Goal: Transaction & Acquisition: Book appointment/travel/reservation

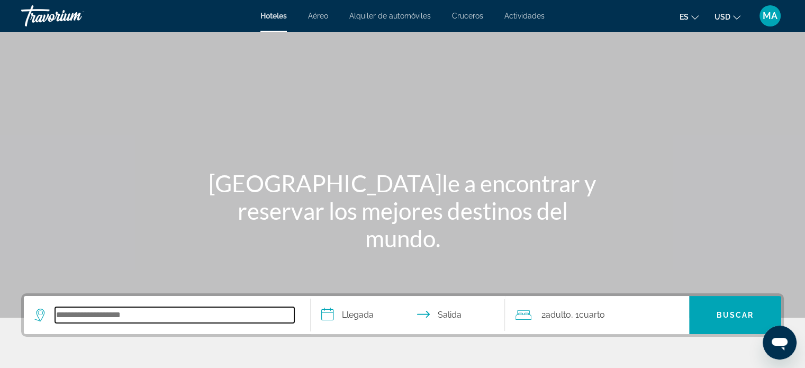
click at [142, 313] on input "Search hotel destination" at bounding box center [174, 315] width 239 height 16
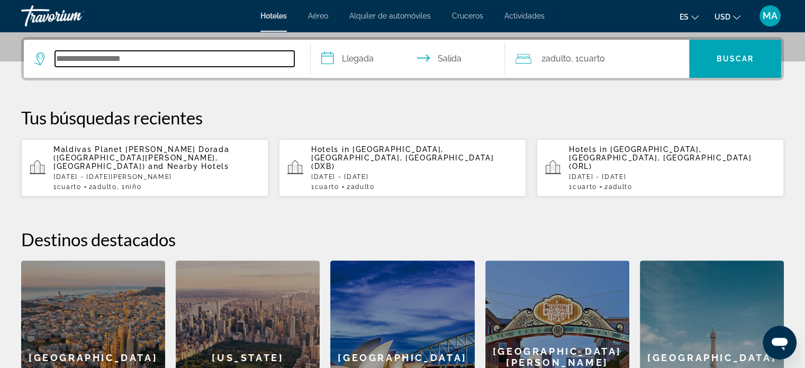
scroll to position [258, 0]
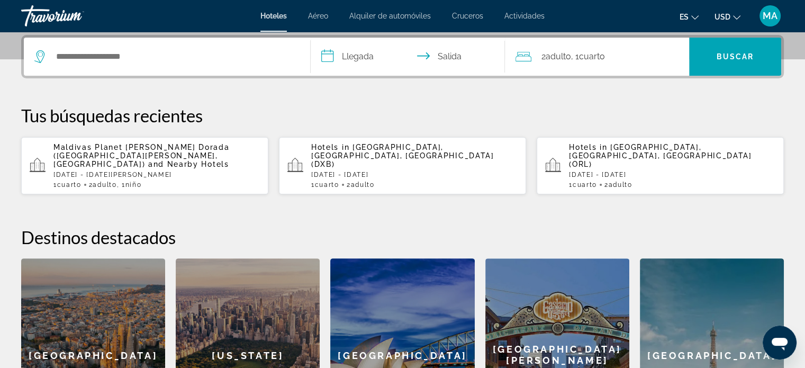
click at [596, 171] on p "Fri, 31 Oct - Sun, 02 Nov" at bounding box center [672, 174] width 206 height 7
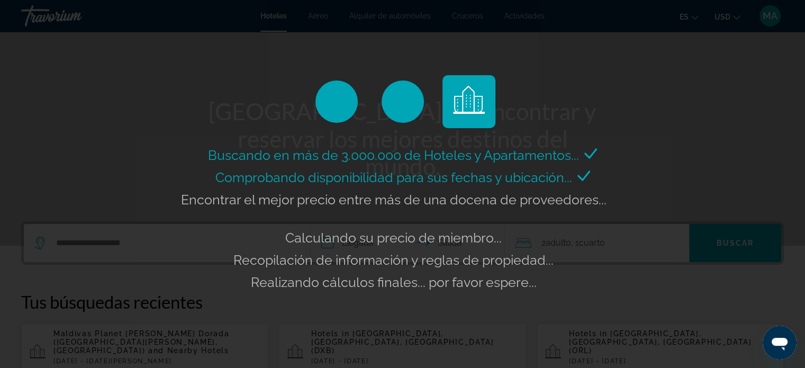
scroll to position [47, 0]
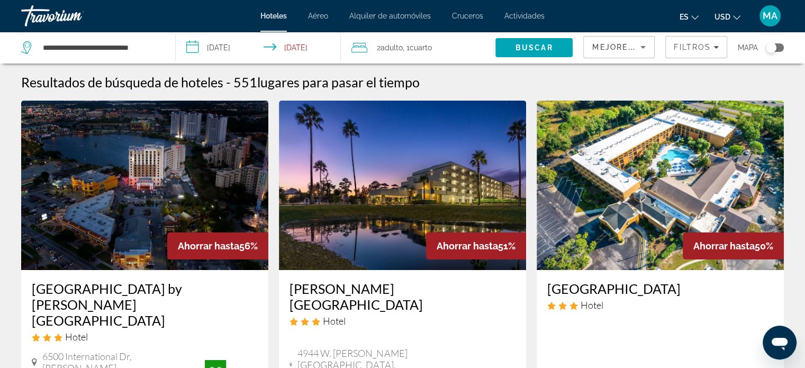
click at [311, 46] on input "**********" at bounding box center [260, 49] width 169 height 35
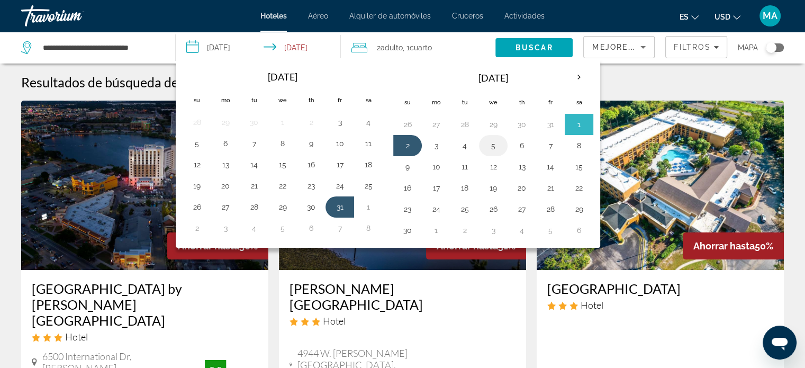
click at [487, 147] on button "5" at bounding box center [493, 145] width 17 height 15
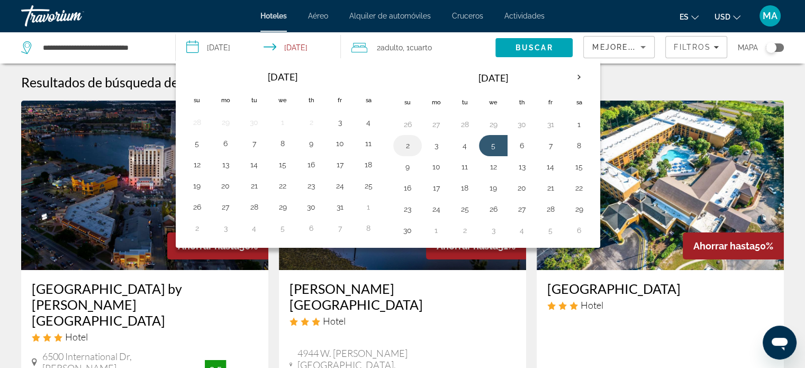
click at [411, 139] on button "2" at bounding box center [407, 145] width 17 height 15
type input "**********"
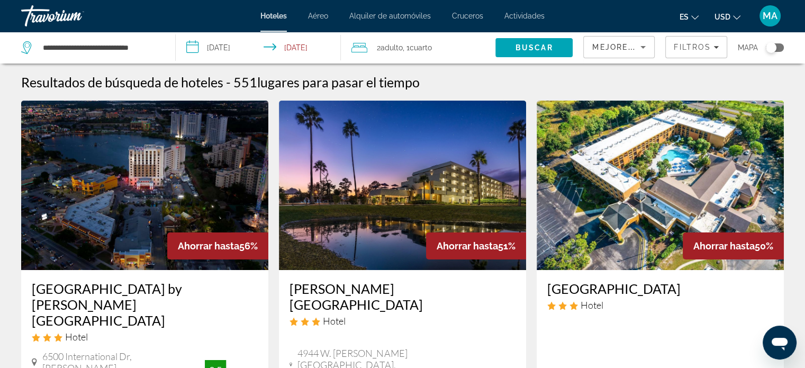
click at [220, 46] on input "**********" at bounding box center [260, 49] width 169 height 35
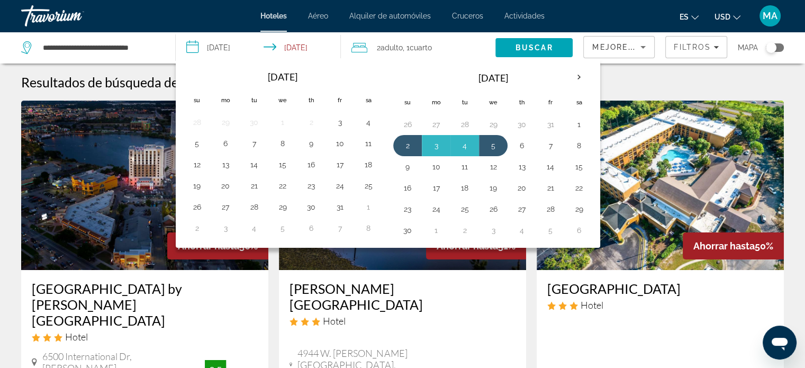
click at [297, 49] on input "**********" at bounding box center [260, 49] width 169 height 35
click at [546, 147] on button "7" at bounding box center [550, 145] width 17 height 15
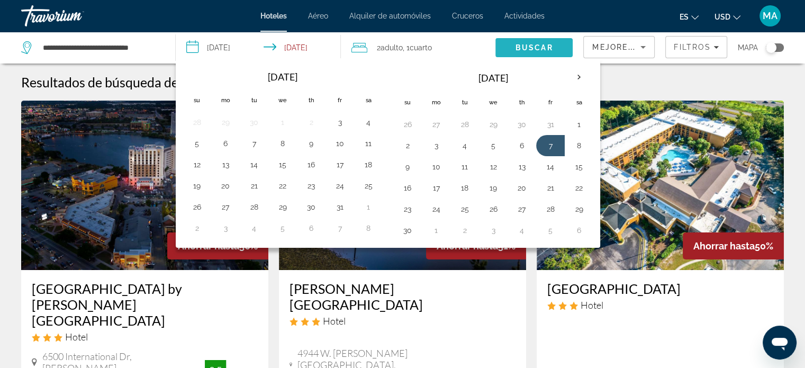
click at [541, 46] on span "Buscar" at bounding box center [534, 47] width 38 height 8
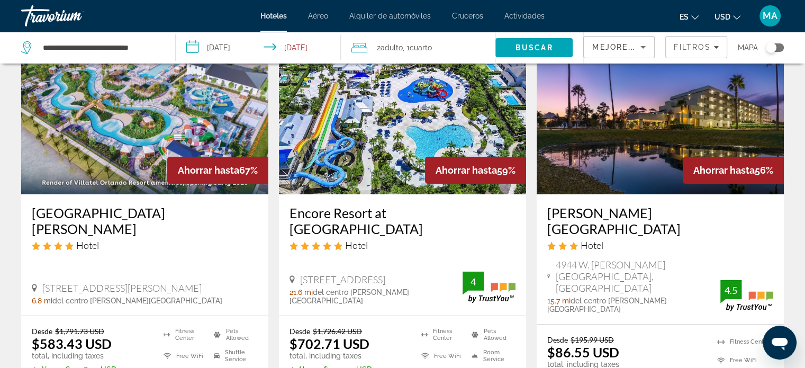
scroll to position [53, 0]
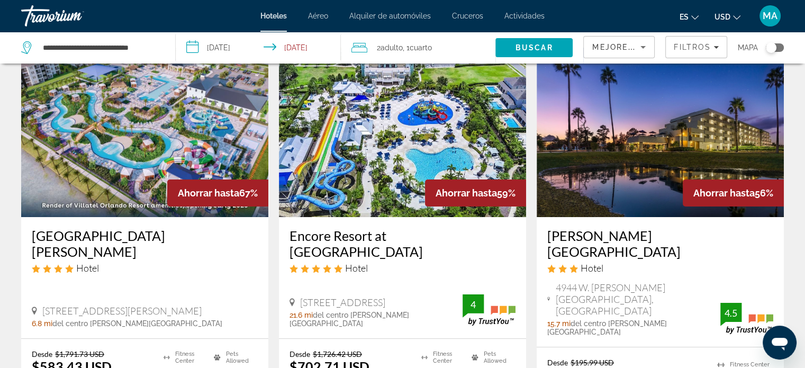
click at [640, 135] on img "Main content" at bounding box center [660, 132] width 247 height 169
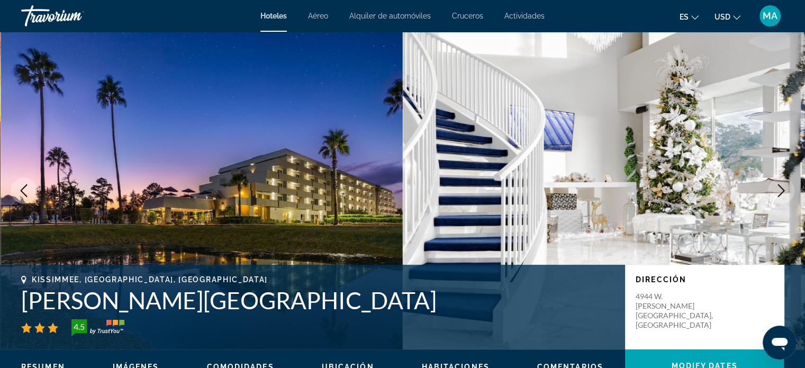
click at [781, 186] on icon "Next image" at bounding box center [781, 190] width 13 height 13
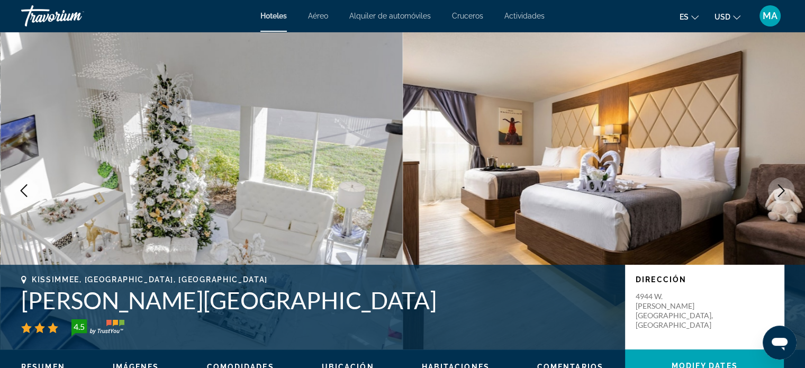
click at [778, 188] on icon "Next image" at bounding box center [781, 190] width 13 height 13
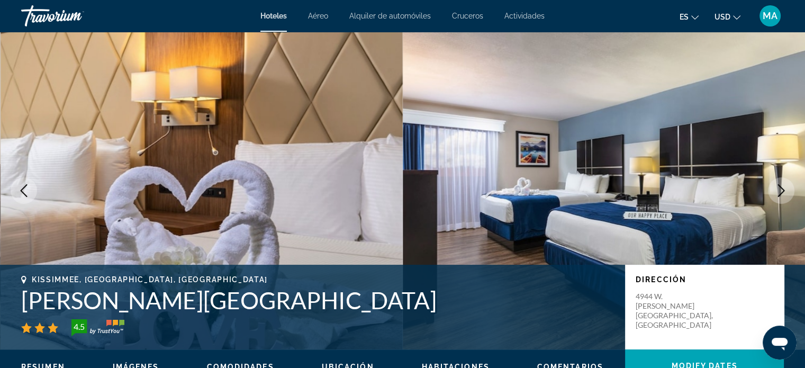
click at [778, 188] on icon "Next image" at bounding box center [781, 190] width 13 height 13
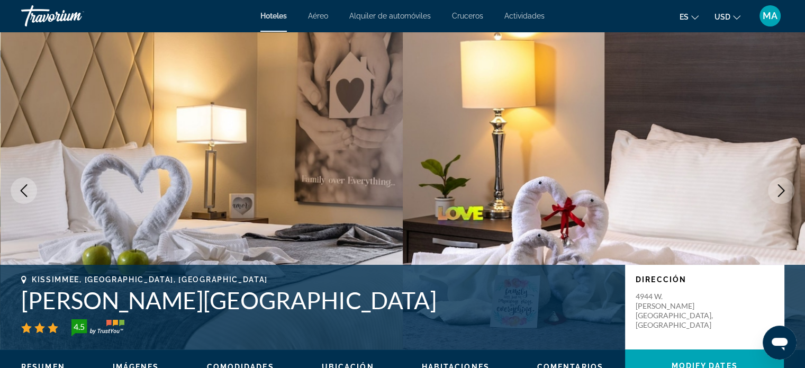
click at [778, 188] on icon "Next image" at bounding box center [781, 190] width 13 height 13
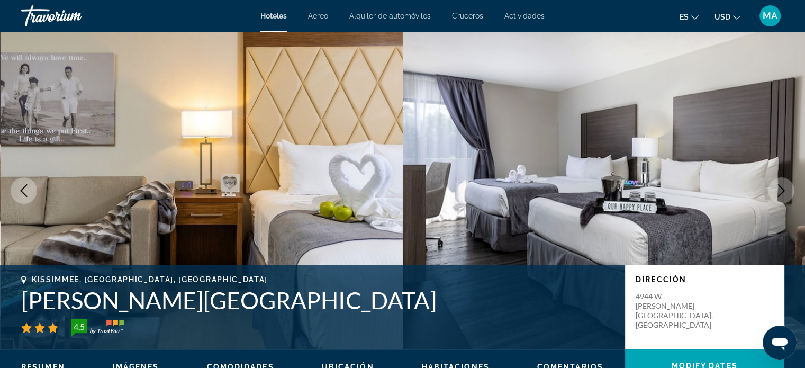
click at [778, 188] on icon "Next image" at bounding box center [781, 190] width 13 height 13
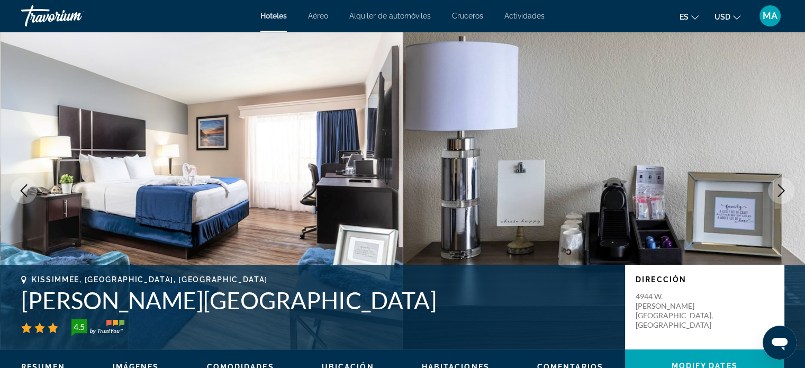
click at [778, 188] on icon "Next image" at bounding box center [781, 190] width 13 height 13
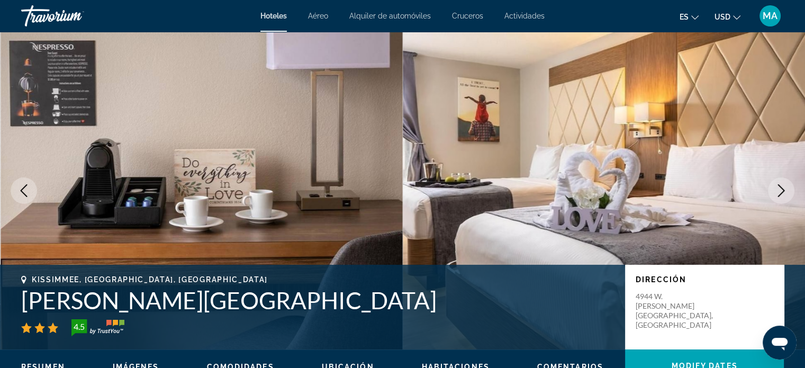
click at [778, 188] on icon "Next image" at bounding box center [781, 190] width 13 height 13
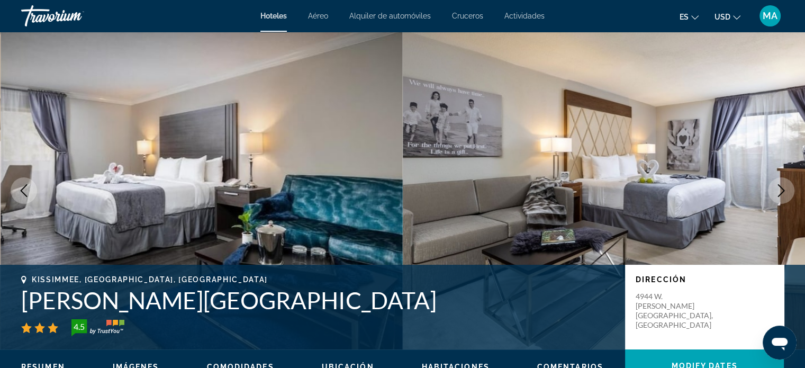
click at [778, 188] on icon "Next image" at bounding box center [781, 190] width 13 height 13
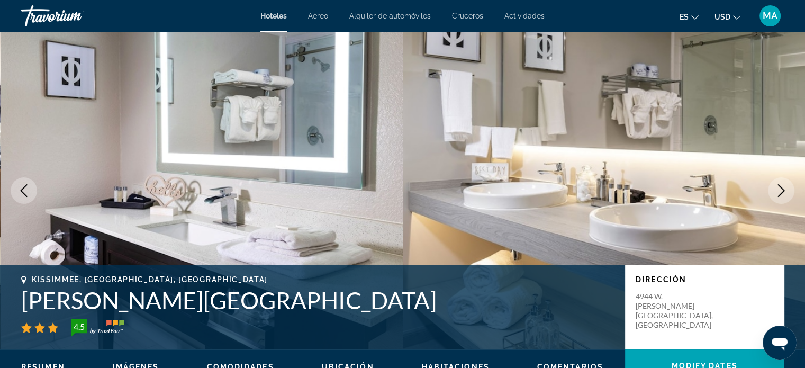
click at [778, 188] on icon "Next image" at bounding box center [781, 190] width 13 height 13
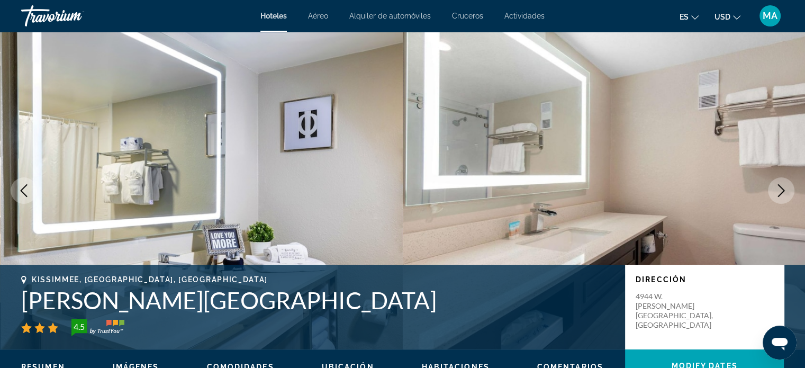
click at [778, 188] on icon "Next image" at bounding box center [781, 190] width 13 height 13
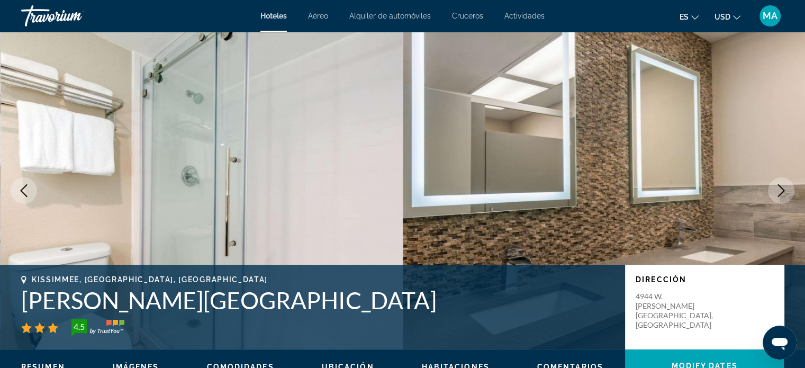
click at [778, 188] on icon "Next image" at bounding box center [781, 190] width 13 height 13
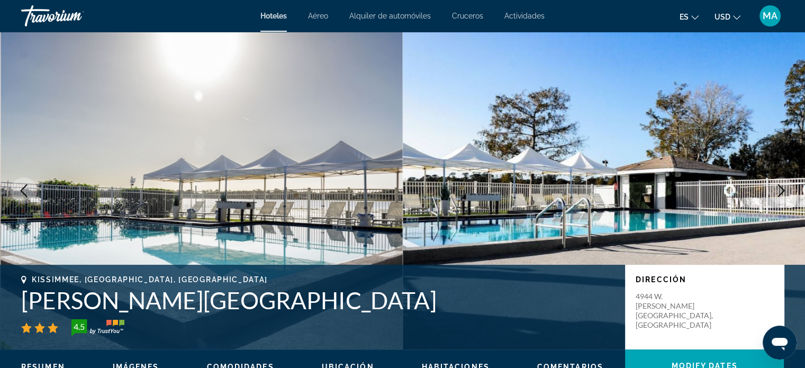
click at [783, 188] on icon "Next image" at bounding box center [781, 190] width 13 height 13
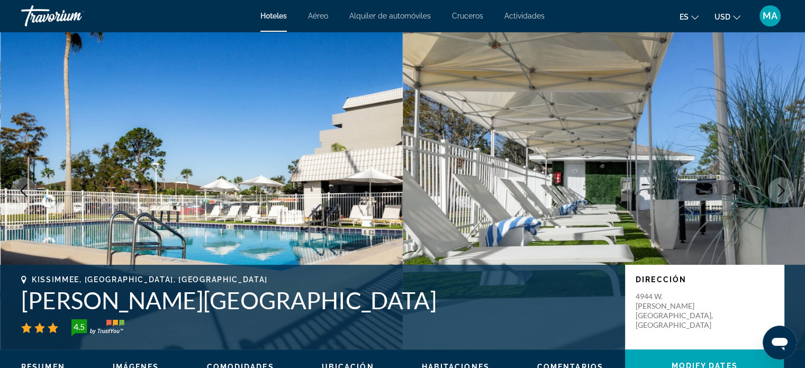
click at [783, 188] on icon "Next image" at bounding box center [781, 190] width 13 height 13
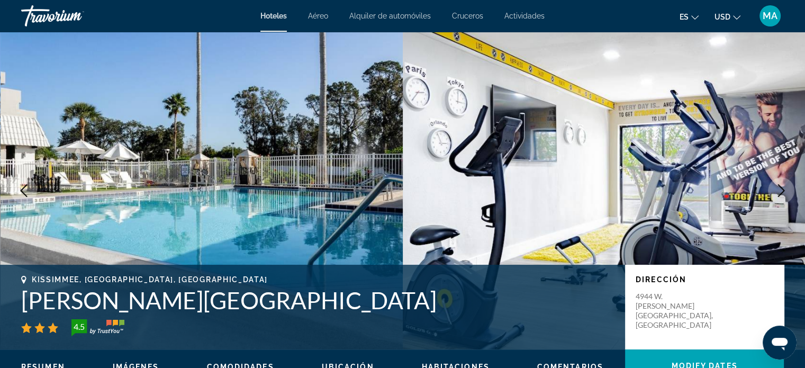
click at [783, 188] on icon "Next image" at bounding box center [781, 190] width 13 height 13
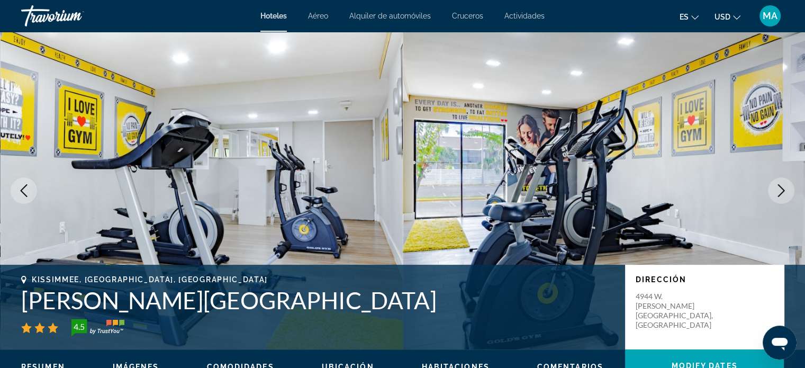
click at [776, 187] on icon "Next image" at bounding box center [781, 190] width 13 height 13
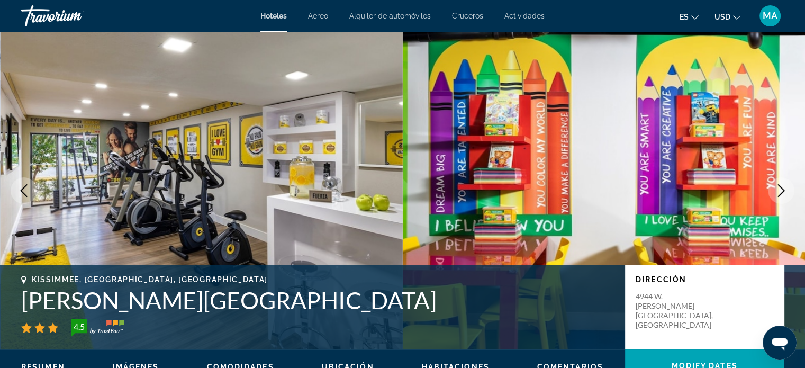
click at [776, 187] on icon "Next image" at bounding box center [781, 190] width 13 height 13
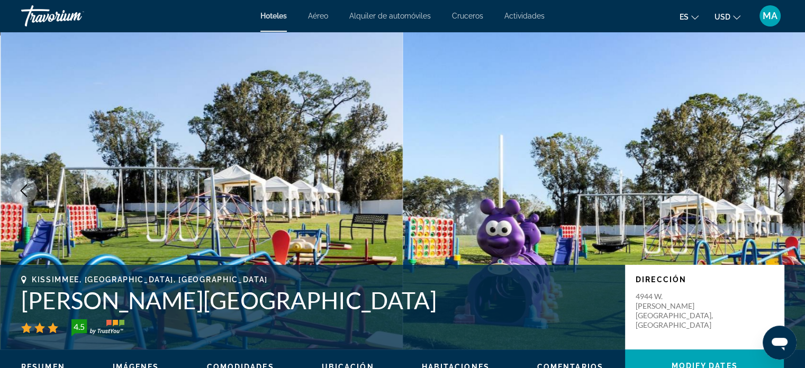
click at [783, 196] on icon "Next image" at bounding box center [781, 190] width 13 height 13
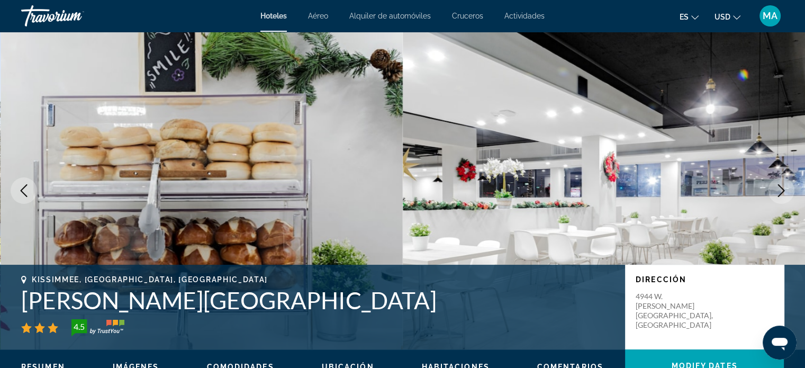
click at [783, 190] on icon "Next image" at bounding box center [781, 190] width 7 height 13
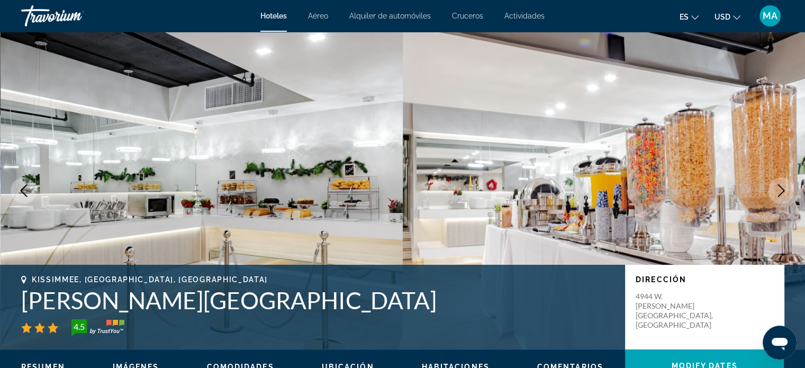
click at [780, 192] on icon "Next image" at bounding box center [781, 190] width 13 height 13
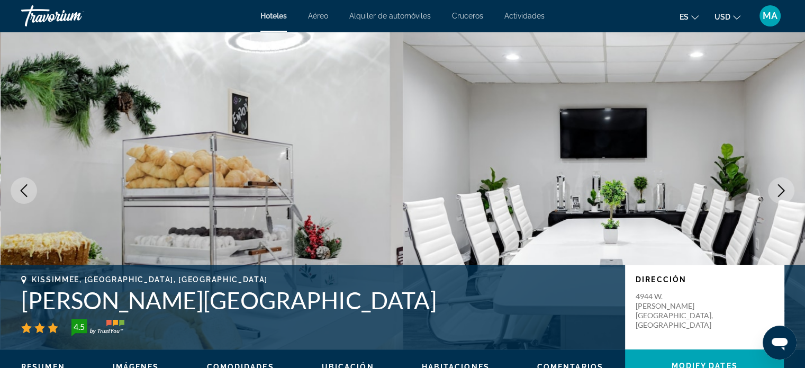
click at [777, 192] on icon "Next image" at bounding box center [781, 190] width 13 height 13
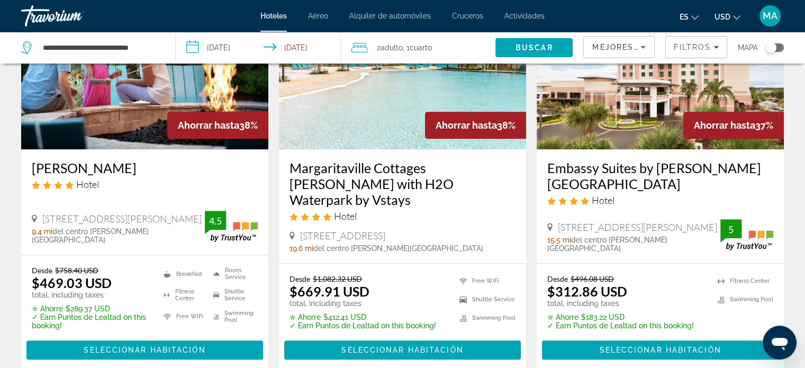
scroll to position [529, 0]
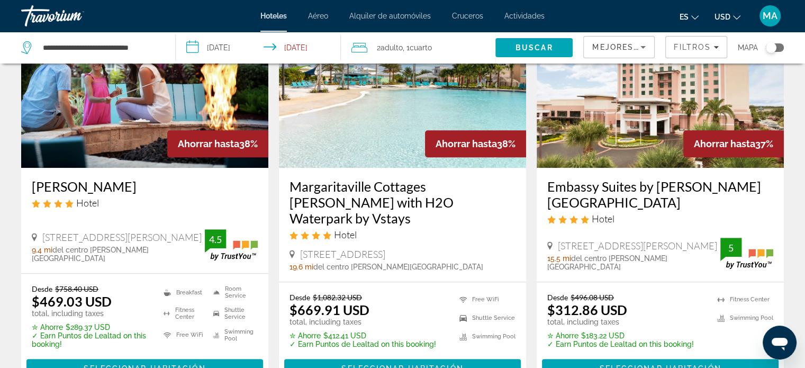
click at [379, 15] on span "Alquiler de automóviles" at bounding box center [389, 16] width 81 height 8
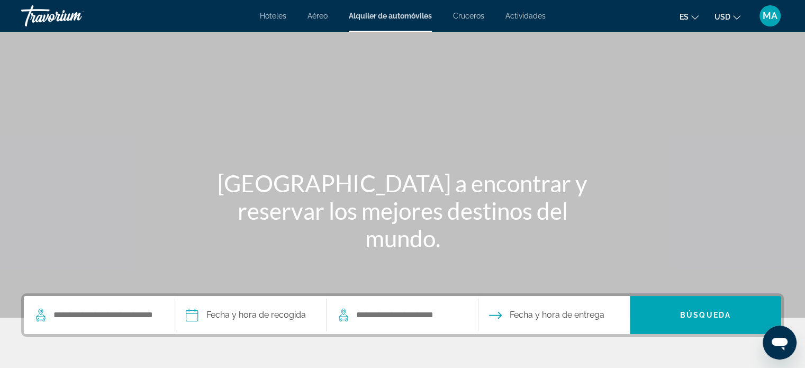
click at [470, 15] on span "Cruceros" at bounding box center [468, 16] width 31 height 8
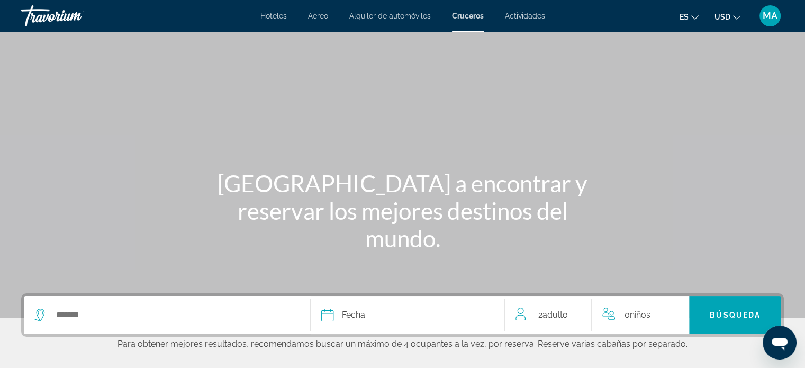
click at [540, 14] on span "Actividades" at bounding box center [525, 16] width 40 height 8
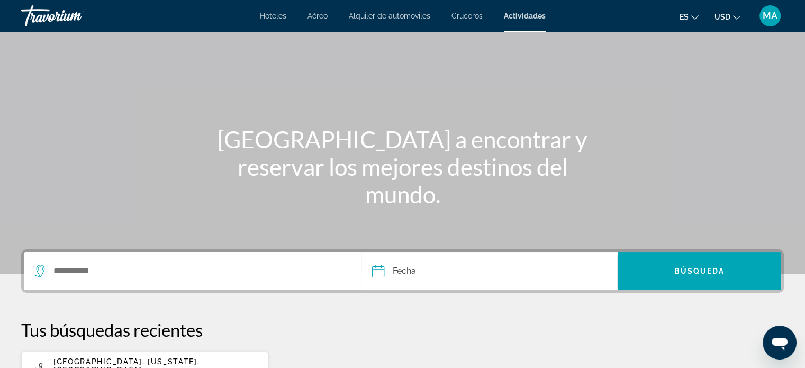
scroll to position [106, 0]
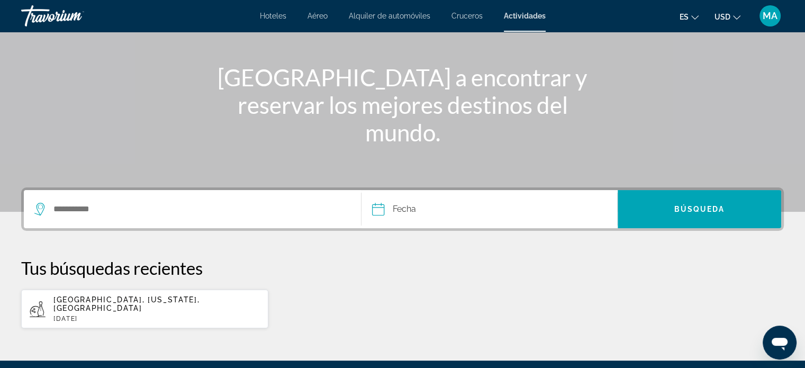
click at [107, 301] on span "Orlando, Florida, Estados Unidos" at bounding box center [126, 303] width 146 height 17
type input "**********"
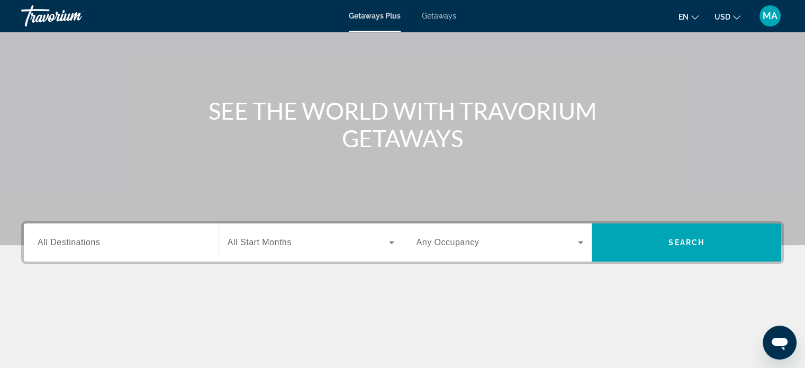
scroll to position [106, 0]
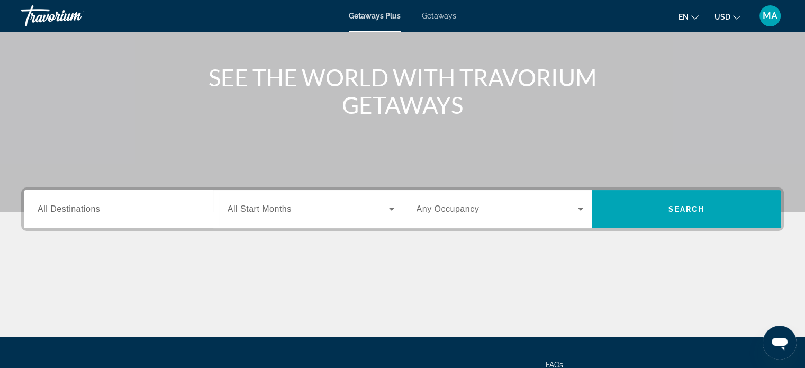
click at [175, 208] on input "Destination All Destinations" at bounding box center [121, 209] width 167 height 13
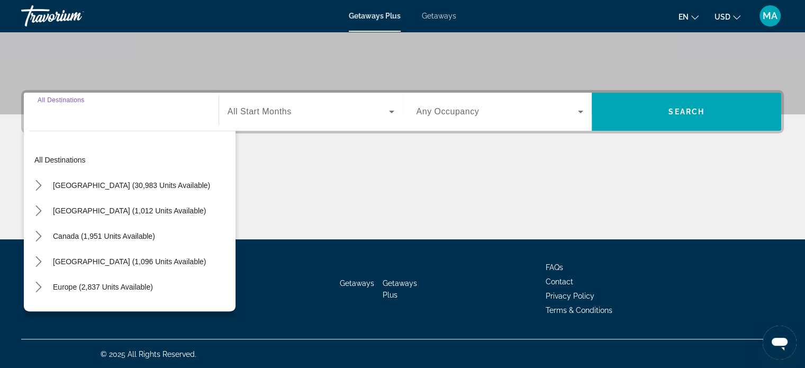
scroll to position [204, 0]
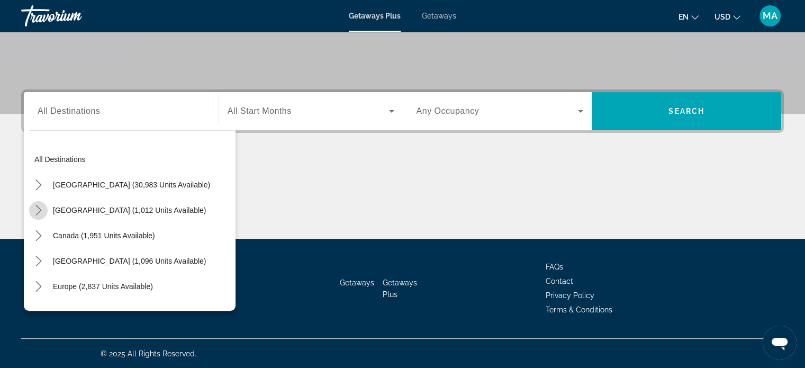
click at [36, 211] on icon "Toggle Mexico (1,012 units available) submenu" at bounding box center [38, 210] width 11 height 11
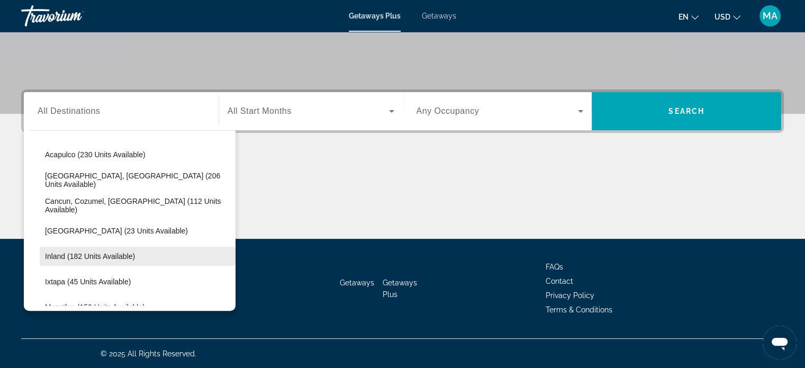
scroll to position [56, 0]
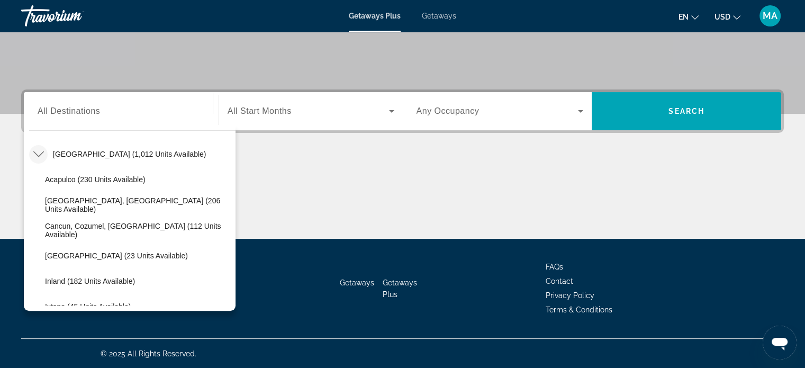
click at [41, 152] on icon "Toggle Mexico (1,012 units available) submenu" at bounding box center [38, 154] width 11 height 6
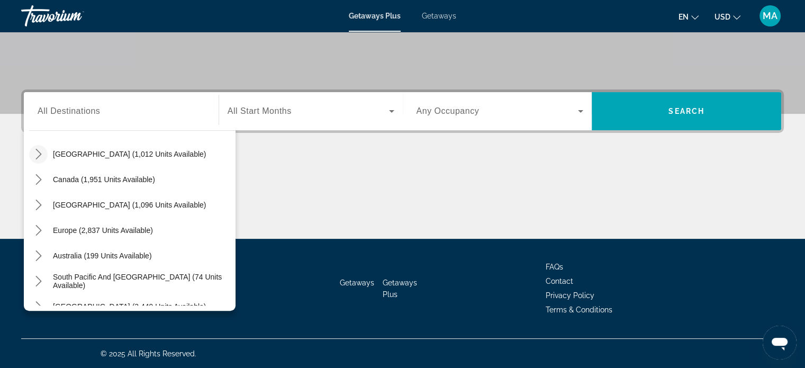
scroll to position [3, 0]
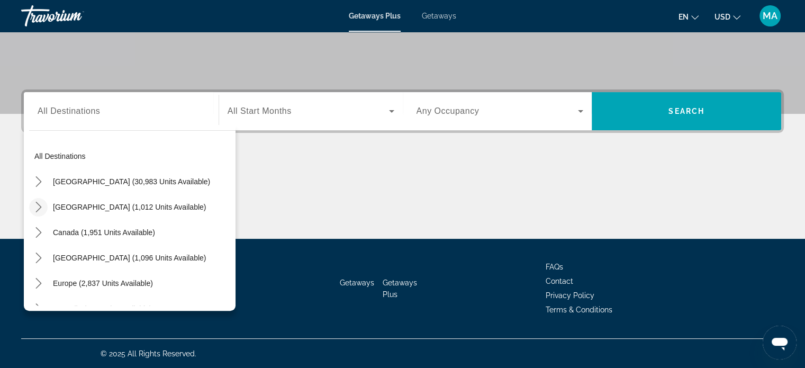
click at [41, 207] on icon "Toggle Mexico (1,012 units available) submenu" at bounding box center [38, 207] width 11 height 11
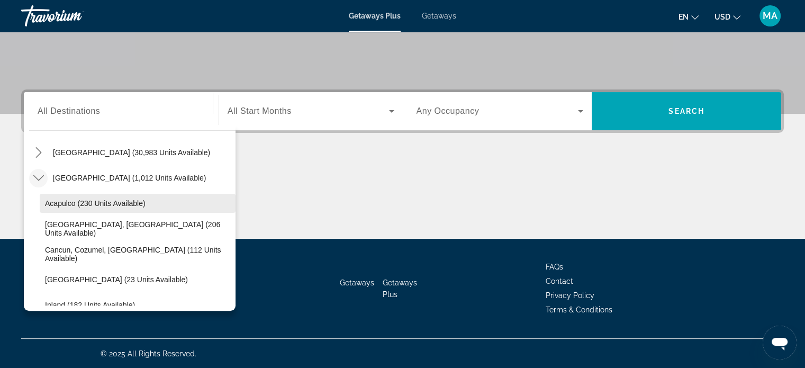
scroll to position [56, 0]
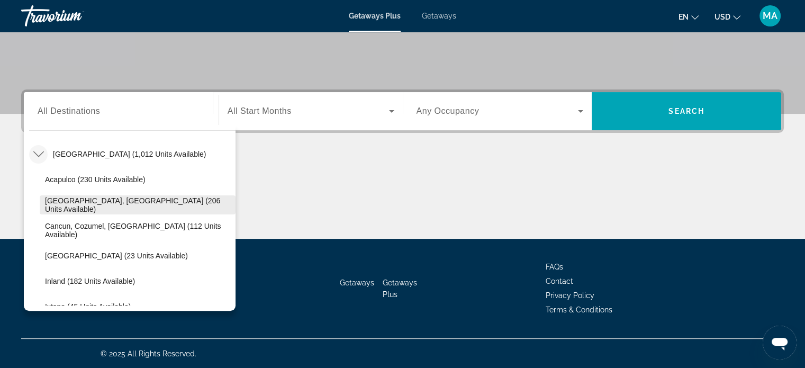
click at [99, 197] on span "Select destination: Baja Peninsula, Los Cabos (206 units available)" at bounding box center [138, 204] width 196 height 25
type input "**********"
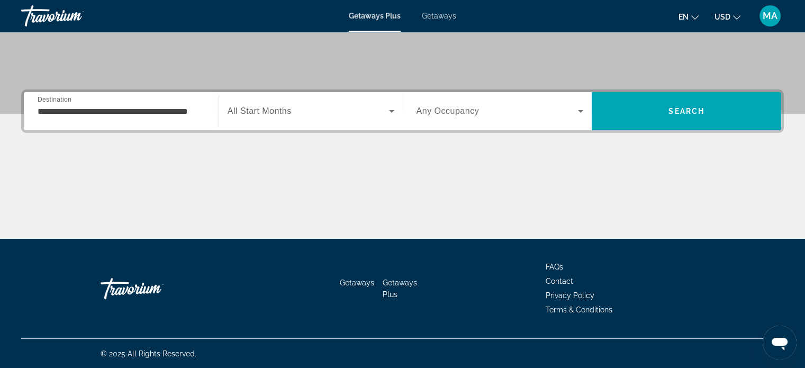
click at [319, 103] on div "Search widget" at bounding box center [311, 111] width 167 height 30
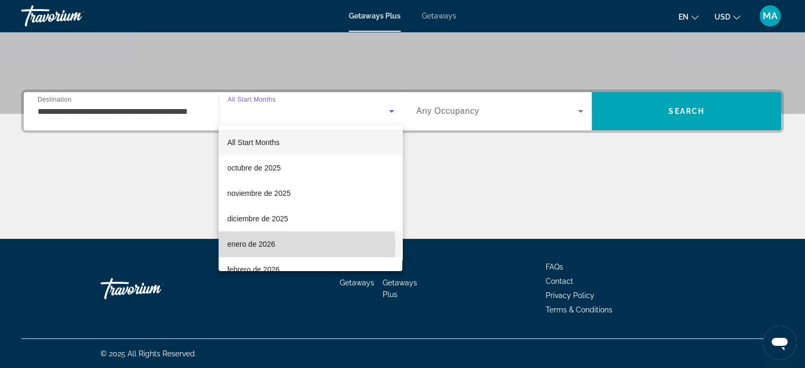
click at [298, 246] on mat-option "enero de 2026" at bounding box center [311, 243] width 184 height 25
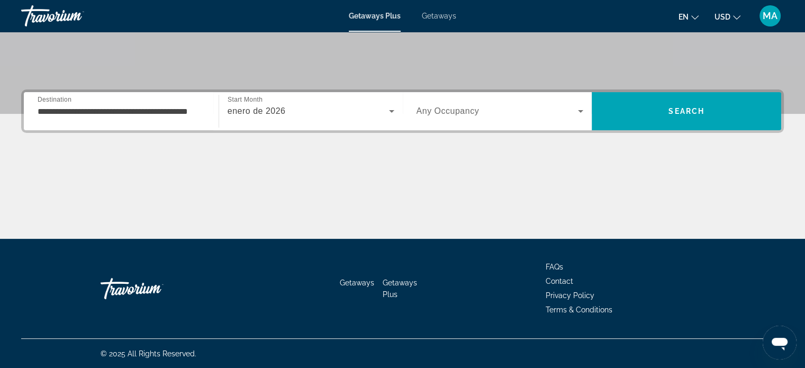
click at [461, 111] on span "Any Occupancy" at bounding box center [447, 110] width 63 height 9
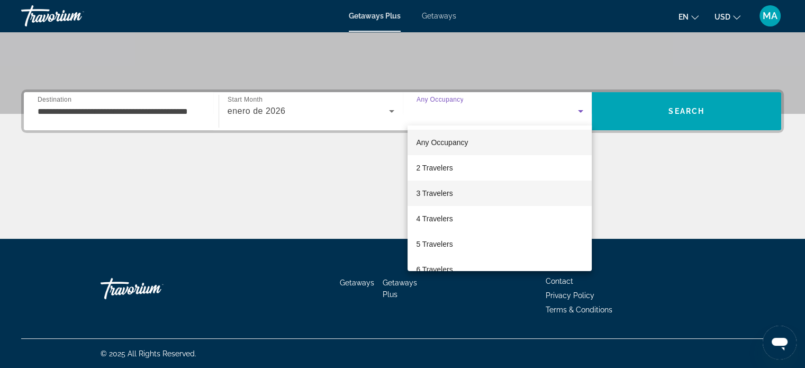
click at [466, 189] on mat-option "3 Travelers" at bounding box center [499, 192] width 184 height 25
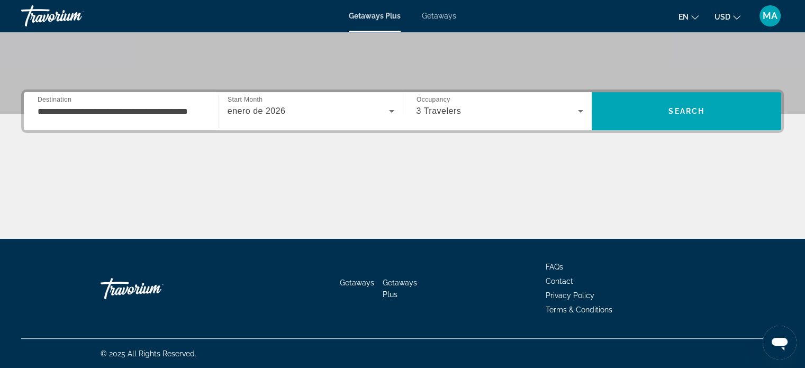
click at [466, 118] on div "3 Travelers" at bounding box center [499, 111] width 167 height 30
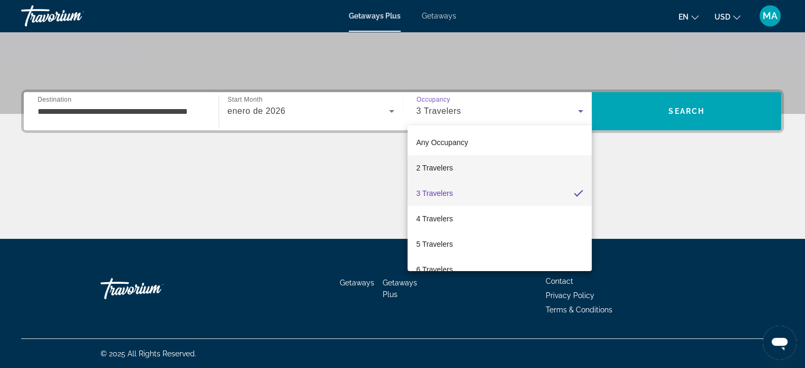
click at [459, 171] on mat-option "2 Travelers" at bounding box center [499, 167] width 184 height 25
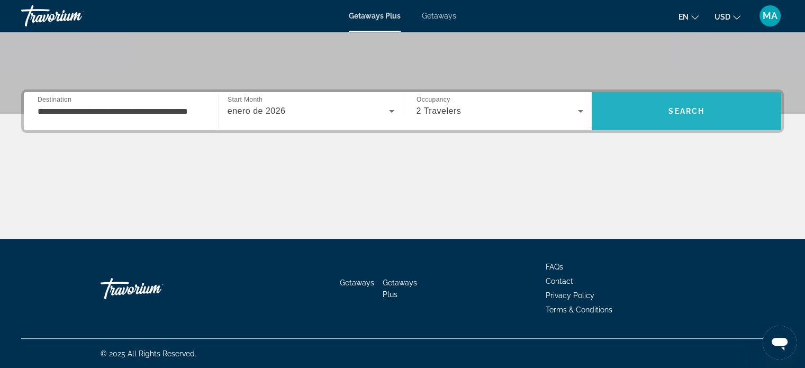
click at [670, 112] on span "Search" at bounding box center [686, 111] width 36 height 8
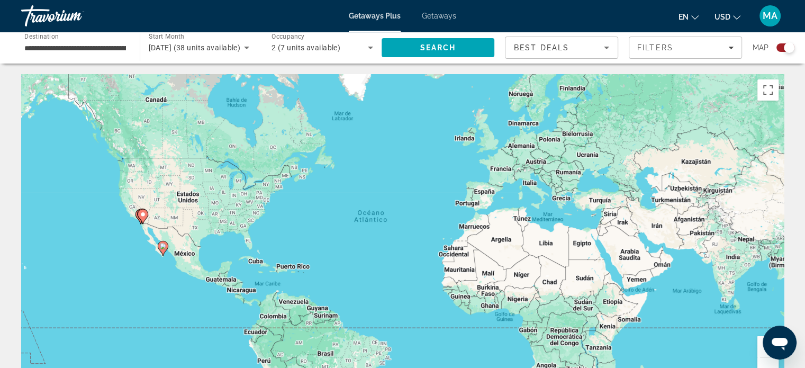
click at [174, 246] on div "Para activar la función de arrastrar con el teclado, presiona Alt + Intro. Una …" at bounding box center [402, 232] width 763 height 317
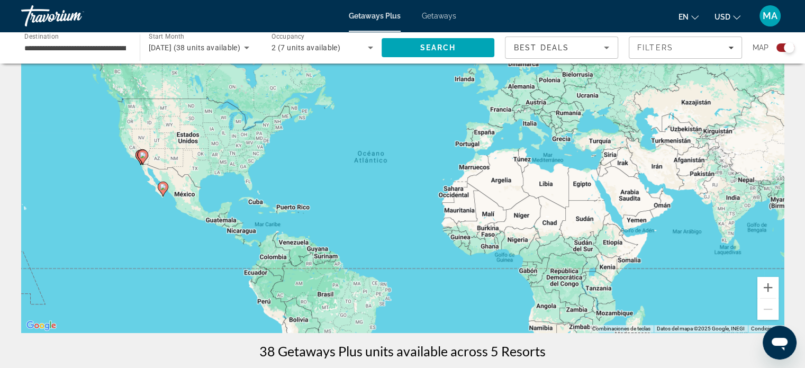
scroll to position [53, 0]
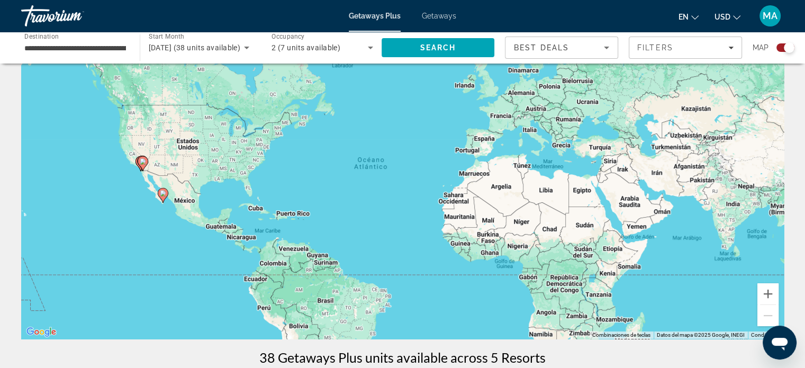
click at [81, 43] on input "**********" at bounding box center [75, 48] width 102 height 13
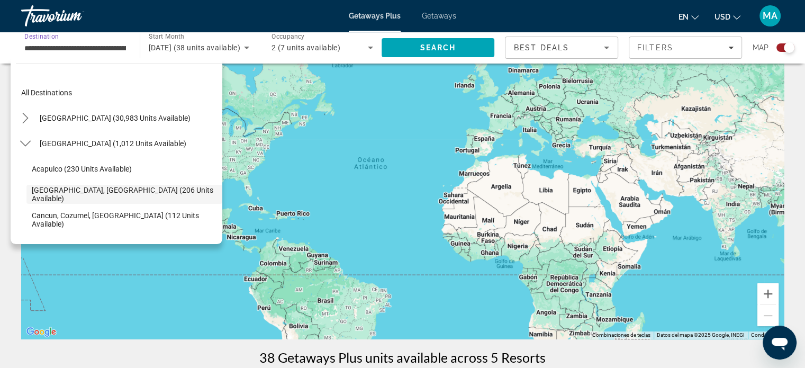
scroll to position [38, 0]
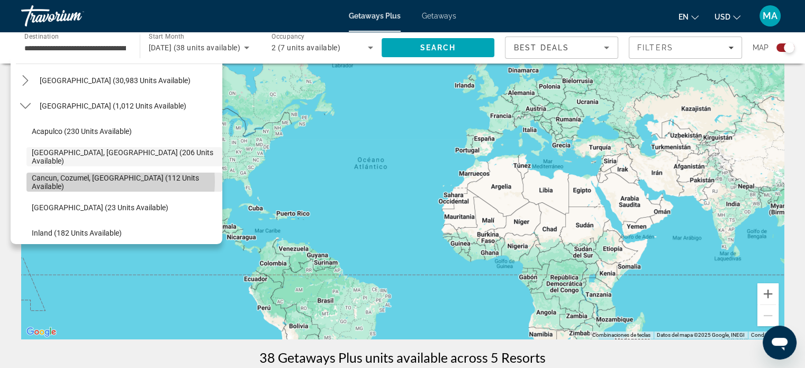
click at [110, 181] on span "Cancun, Cozumel, [GEOGRAPHIC_DATA] (112 units available)" at bounding box center [124, 182] width 185 height 17
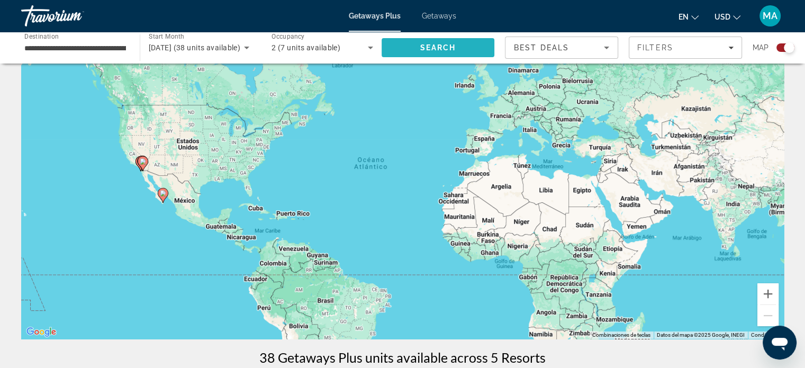
click at [447, 50] on span "Search" at bounding box center [438, 47] width 36 height 8
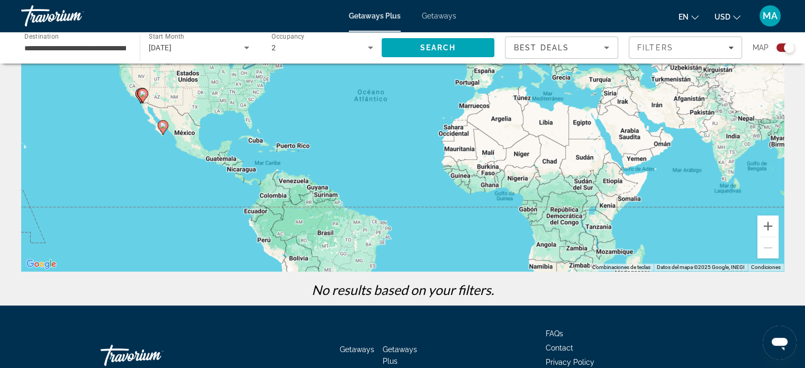
scroll to position [29, 0]
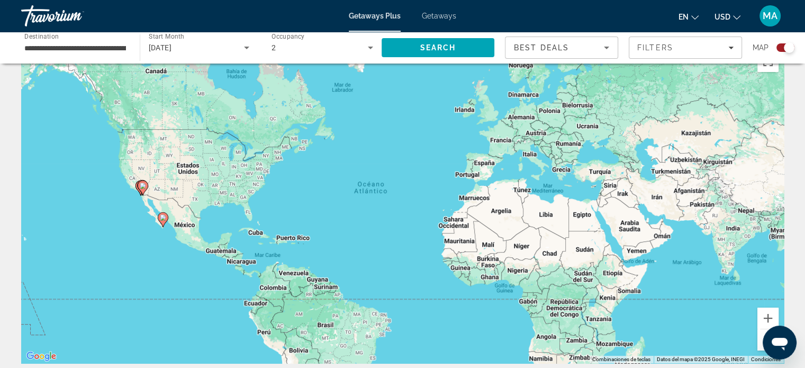
click at [76, 42] on input "**********" at bounding box center [75, 48] width 102 height 13
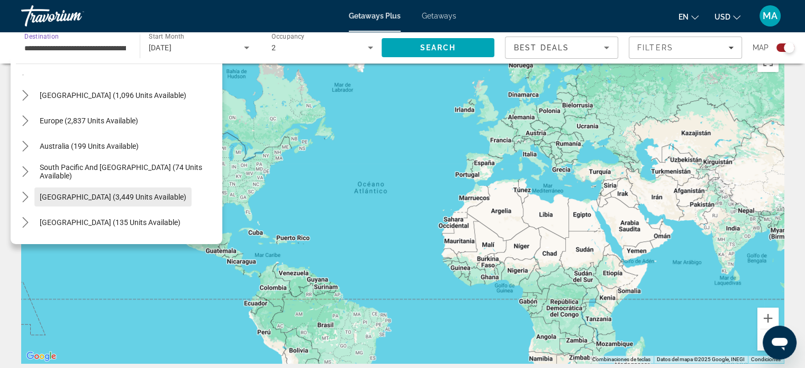
scroll to position [380, 0]
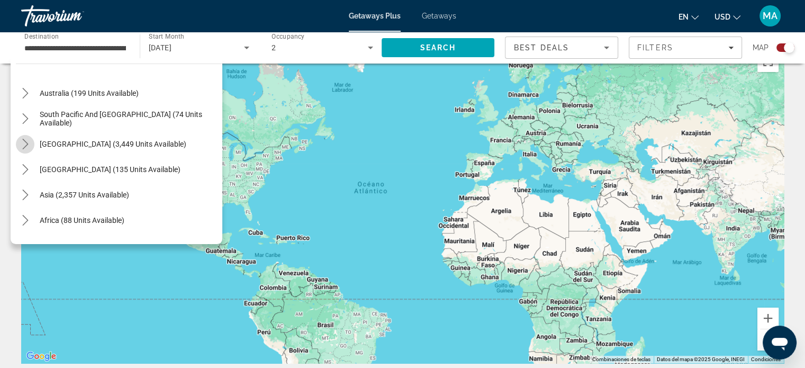
click at [23, 144] on icon "Toggle South America (3,449 units available) submenu" at bounding box center [25, 144] width 11 height 11
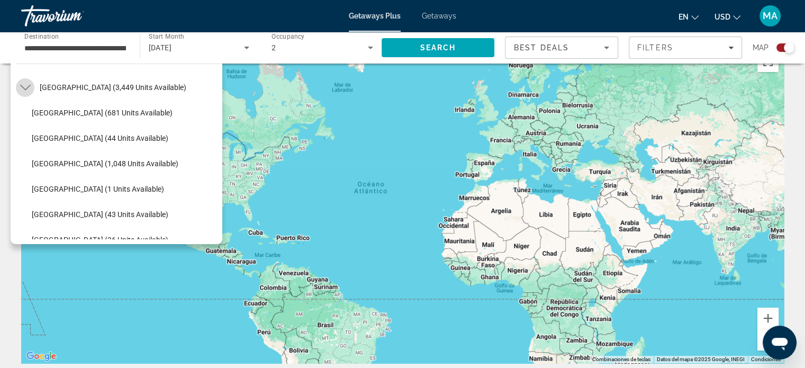
click at [21, 85] on icon "Toggle South America (3,449 units available) submenu" at bounding box center [25, 88] width 11 height 6
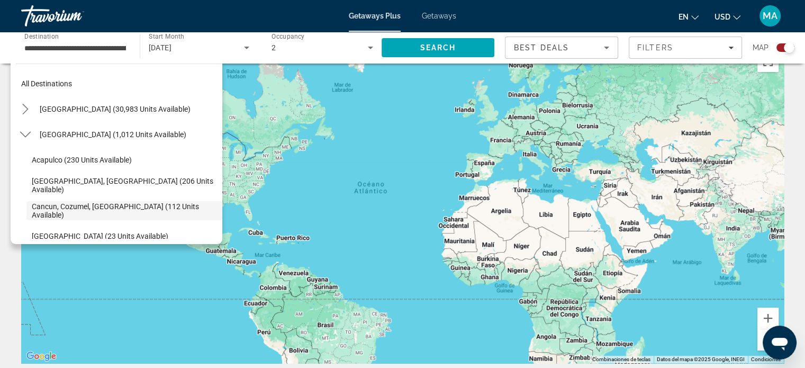
scroll to position [0, 0]
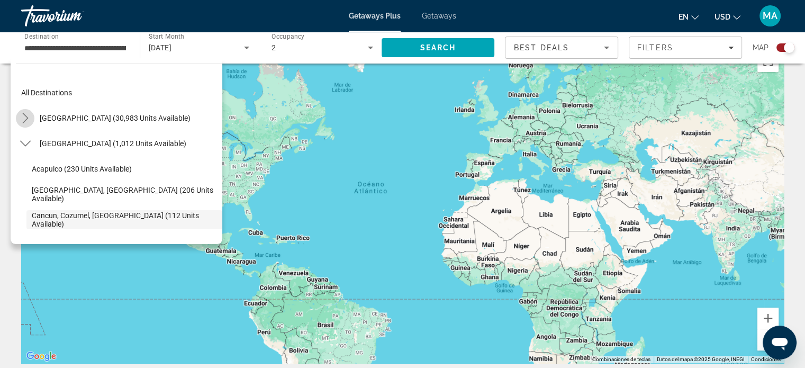
click at [21, 116] on icon "Toggle United States (30,983 units available) submenu" at bounding box center [25, 118] width 11 height 11
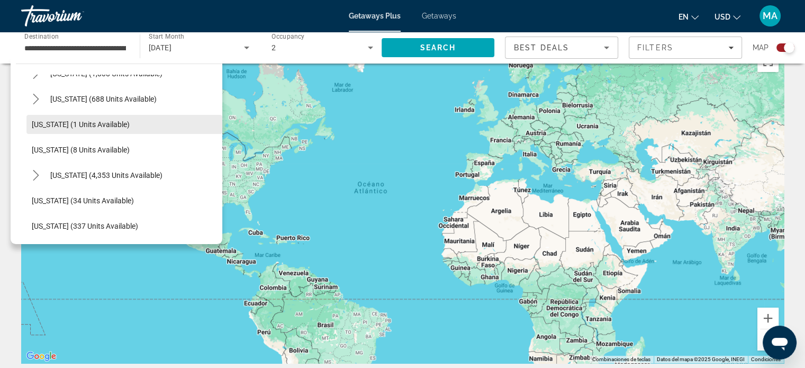
scroll to position [137, 0]
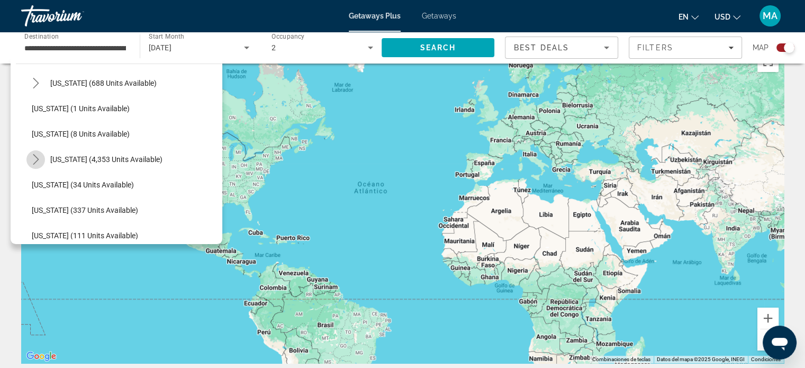
click at [37, 157] on icon "Toggle Florida (4,353 units available) submenu" at bounding box center [36, 159] width 6 height 11
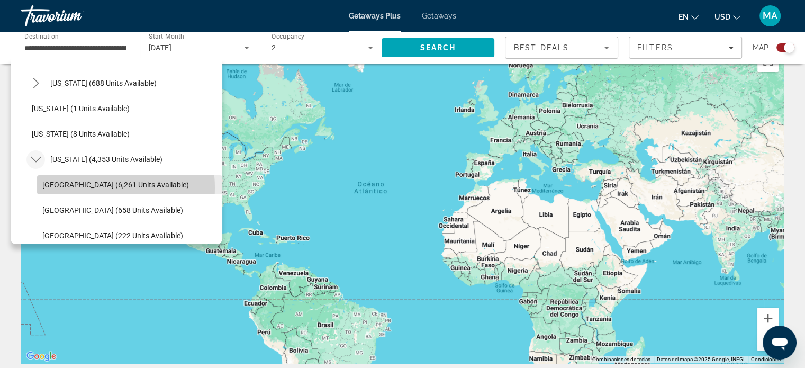
click at [102, 187] on span "[GEOGRAPHIC_DATA] (6,261 units available)" at bounding box center [115, 184] width 147 height 8
type input "**********"
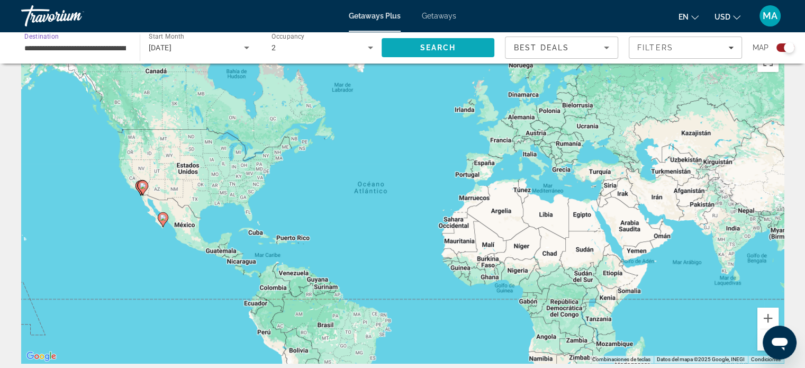
click at [411, 48] on span "Search" at bounding box center [438, 47] width 113 height 25
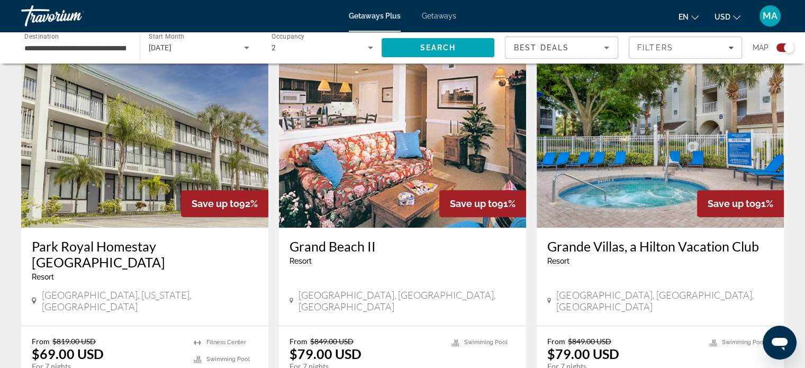
scroll to position [423, 0]
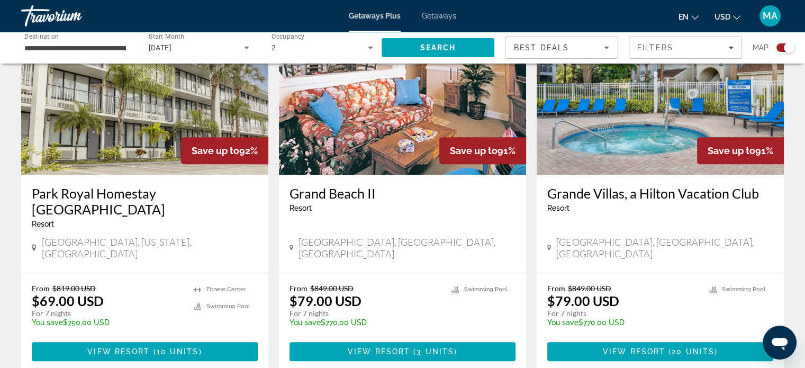
click at [606, 115] on img "Main content" at bounding box center [660, 89] width 247 height 169
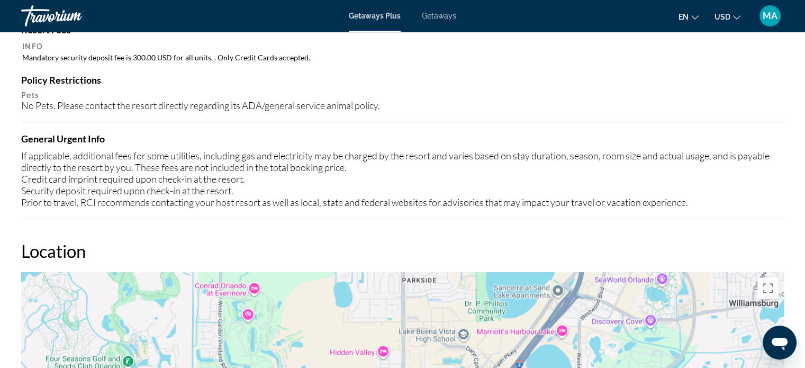
scroll to position [900, 0]
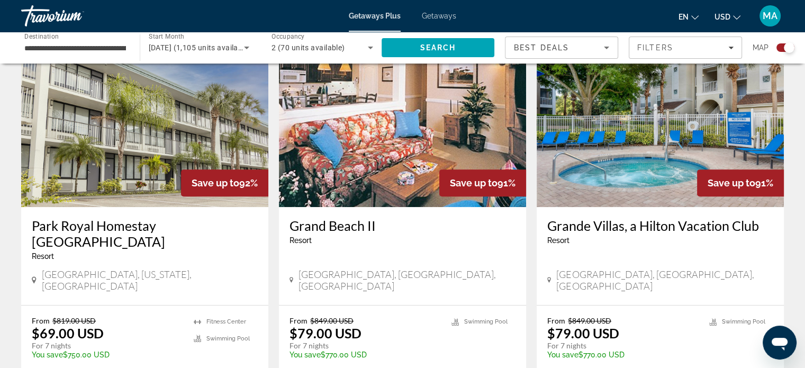
scroll to position [476, 0]
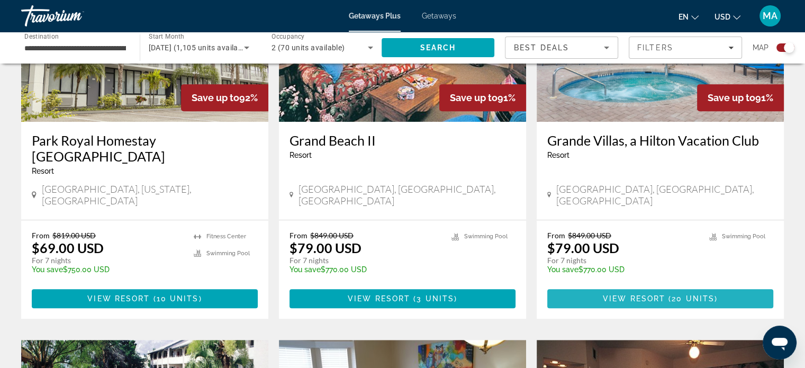
click at [669, 294] on span "( 20 units )" at bounding box center [691, 298] width 52 height 8
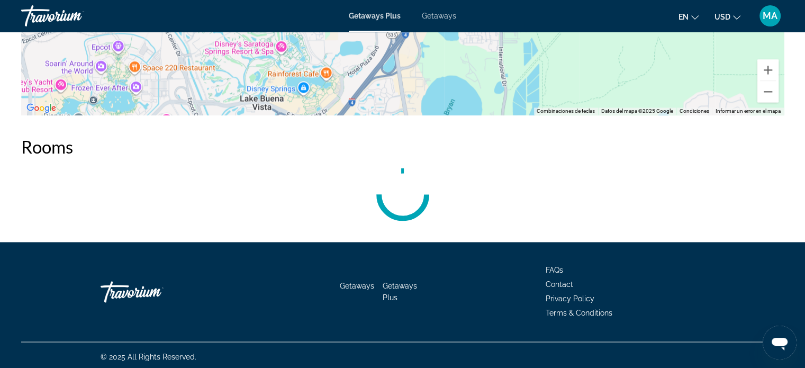
scroll to position [1541, 0]
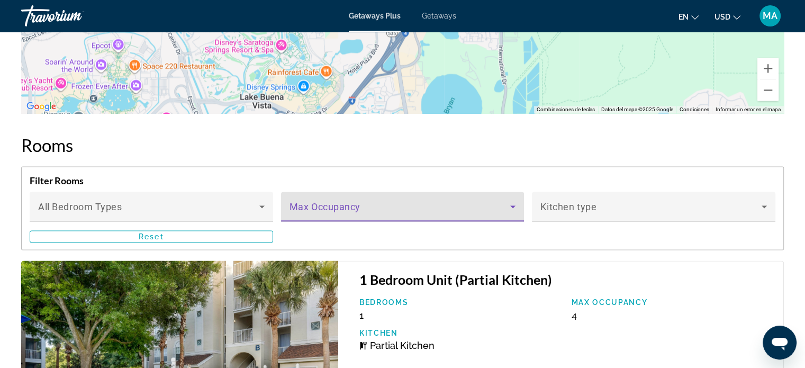
click at [478, 204] on span "Main content" at bounding box center [399, 210] width 221 height 13
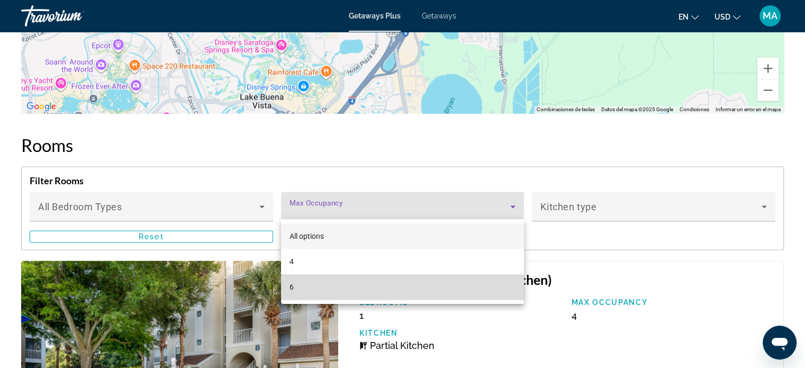
click at [366, 289] on mat-option "6" at bounding box center [402, 286] width 243 height 25
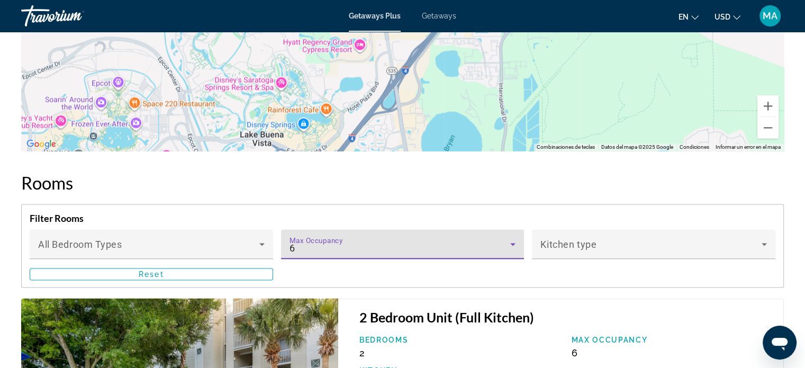
scroll to position [1488, 0]
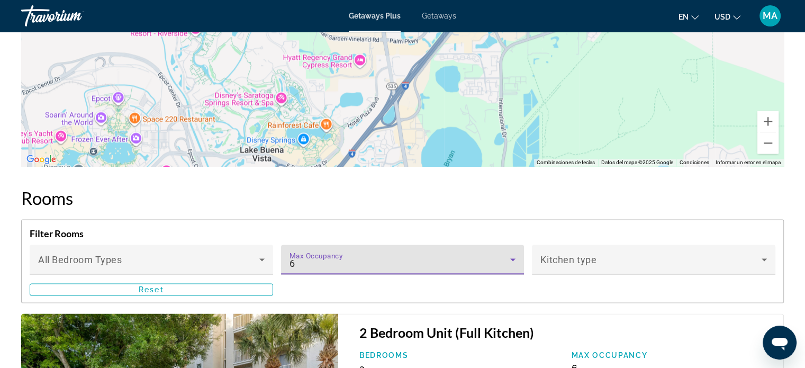
click at [509, 261] on icon "Main content" at bounding box center [512, 259] width 13 height 13
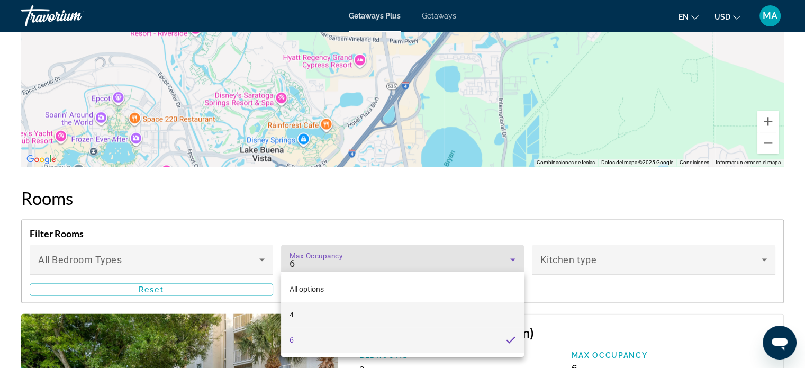
click at [359, 320] on mat-option "4" at bounding box center [402, 314] width 243 height 25
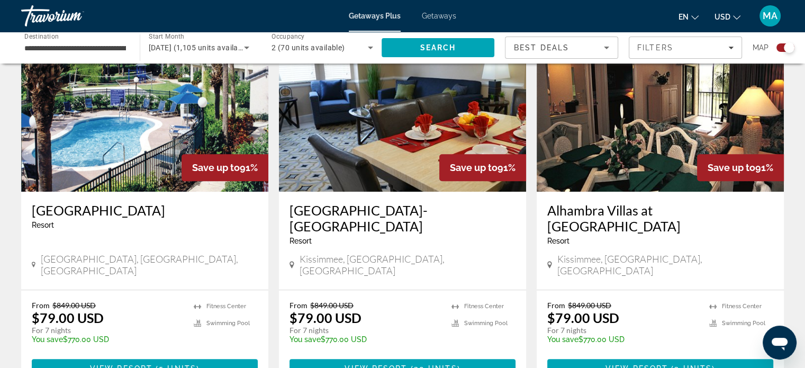
scroll to position [741, 0]
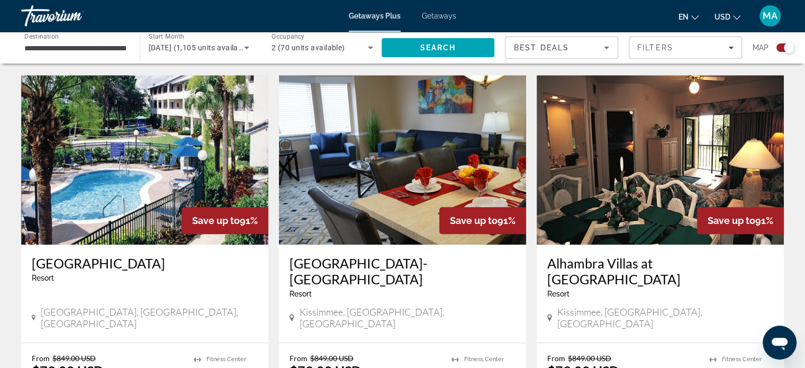
click at [647, 156] on img "Main content" at bounding box center [660, 159] width 247 height 169
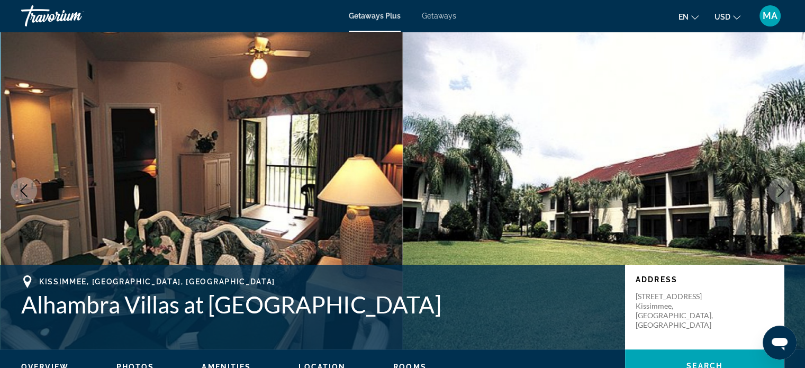
click at [774, 187] on button "Next image" at bounding box center [781, 190] width 26 height 26
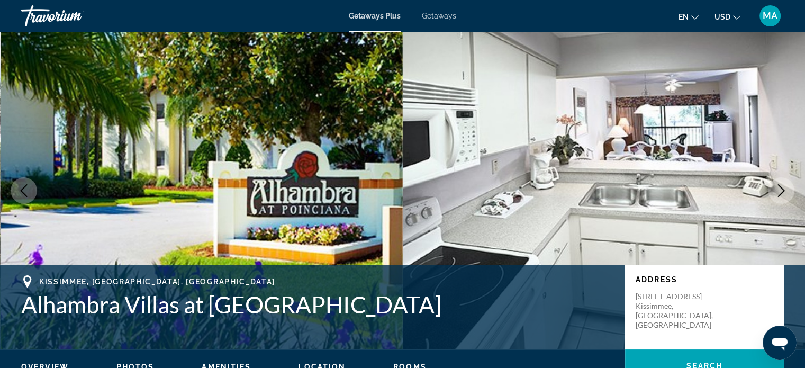
click at [774, 187] on button "Next image" at bounding box center [781, 190] width 26 height 26
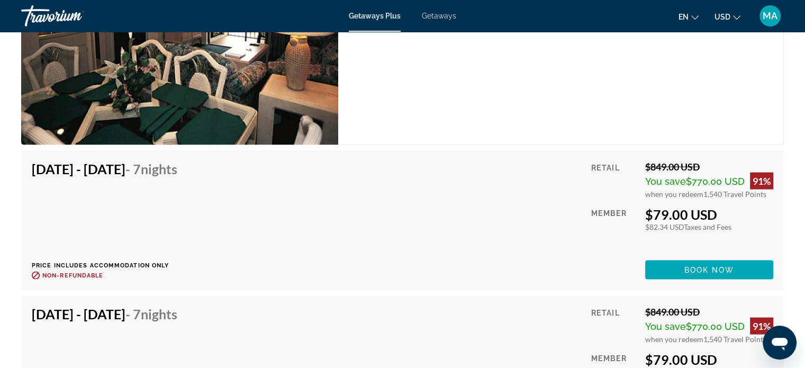
scroll to position [2117, 0]
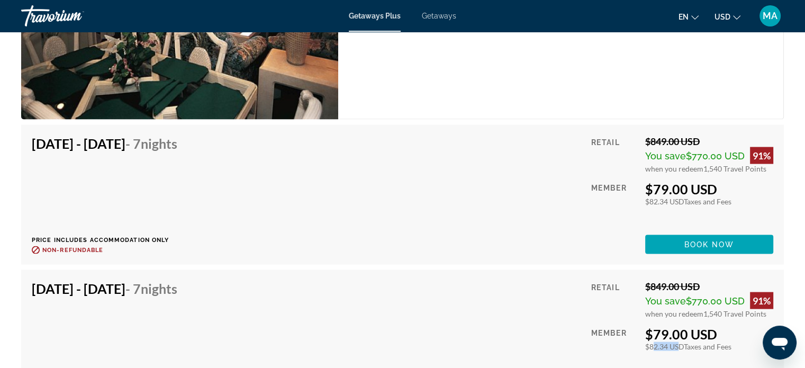
drag, startPoint x: 646, startPoint y: 343, endPoint x: 672, endPoint y: 343, distance: 25.4
click at [672, 343] on div "$82.34 USD Taxes and Fees" at bounding box center [709, 346] width 128 height 9
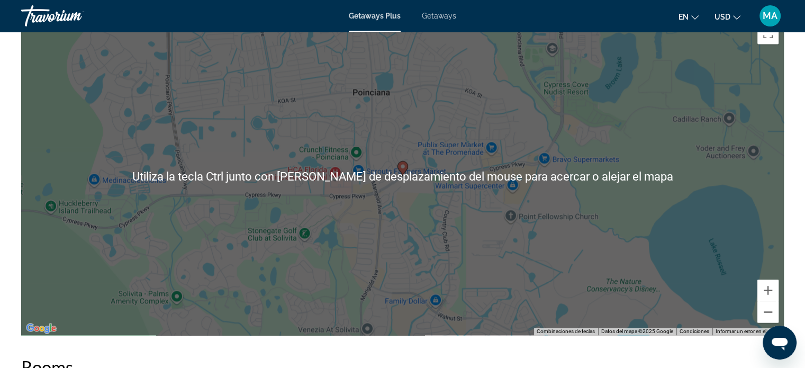
scroll to position [1571, 0]
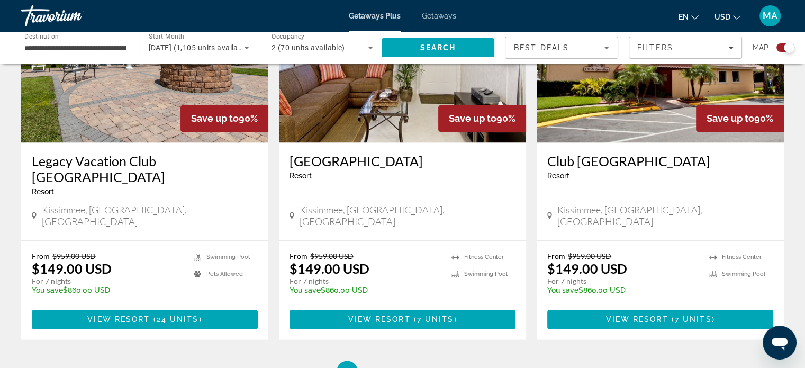
scroll to position [1640, 0]
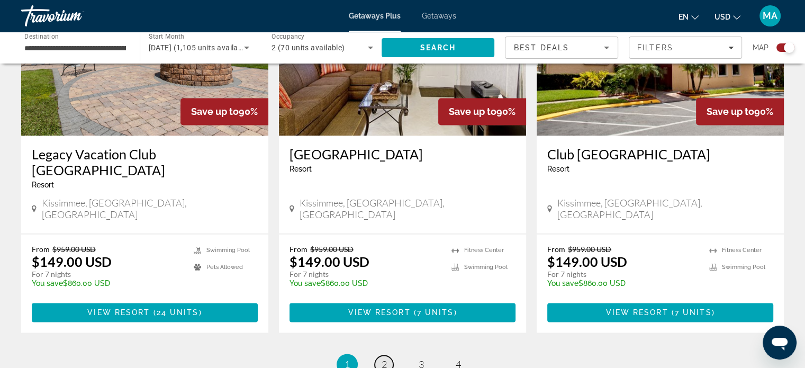
click at [384, 358] on span "2" at bounding box center [384, 364] width 5 height 12
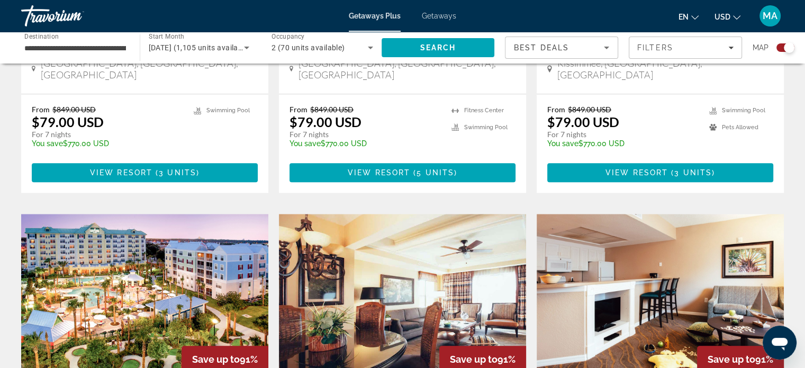
scroll to position [1005, 0]
click at [129, 237] on img "Main content" at bounding box center [144, 298] width 247 height 169
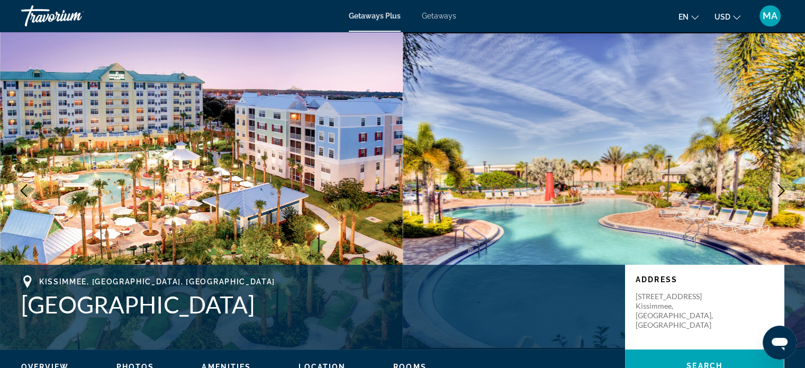
click at [779, 186] on icon "Next image" at bounding box center [781, 190] width 7 height 13
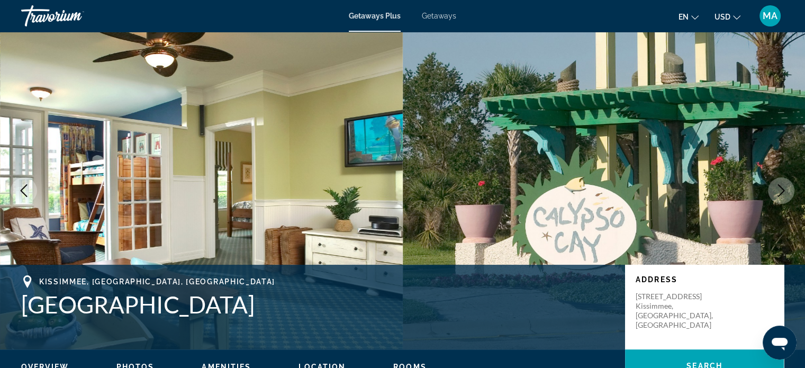
click at [779, 186] on icon "Next image" at bounding box center [781, 190] width 7 height 13
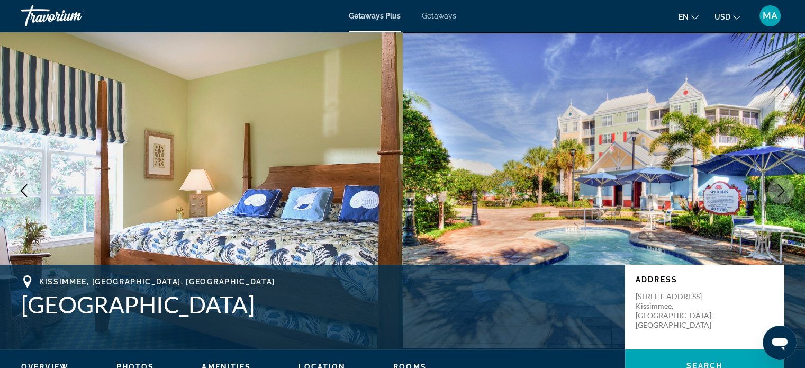
click at [779, 186] on icon "Next image" at bounding box center [781, 190] width 7 height 13
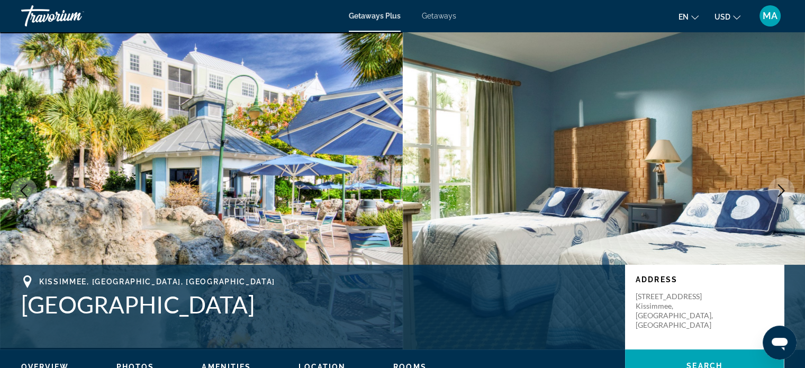
click at [779, 186] on icon "Next image" at bounding box center [781, 190] width 7 height 13
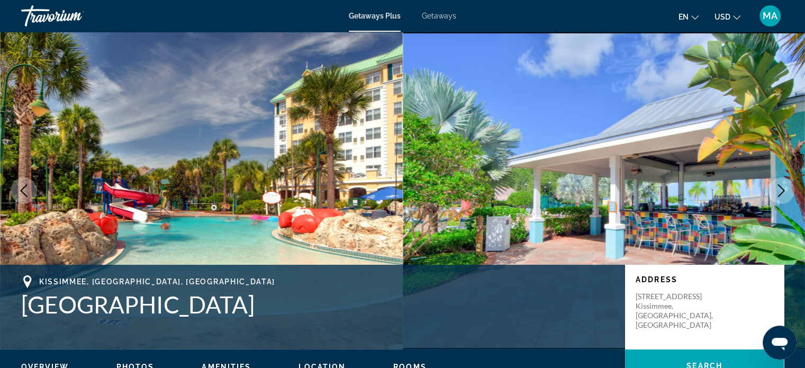
click at [779, 186] on icon "Next image" at bounding box center [781, 190] width 7 height 13
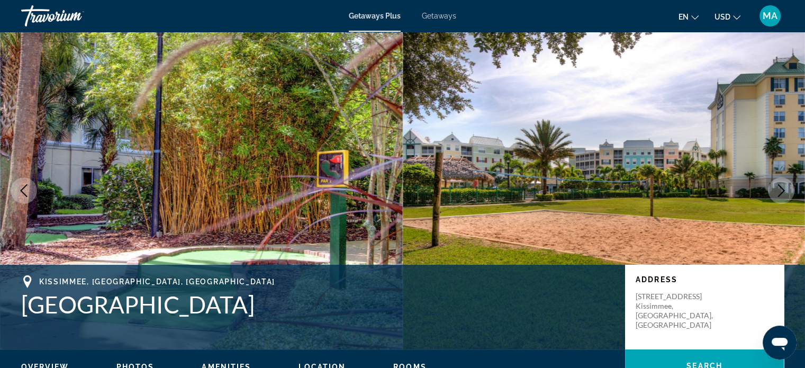
click at [779, 186] on icon "Next image" at bounding box center [781, 190] width 7 height 13
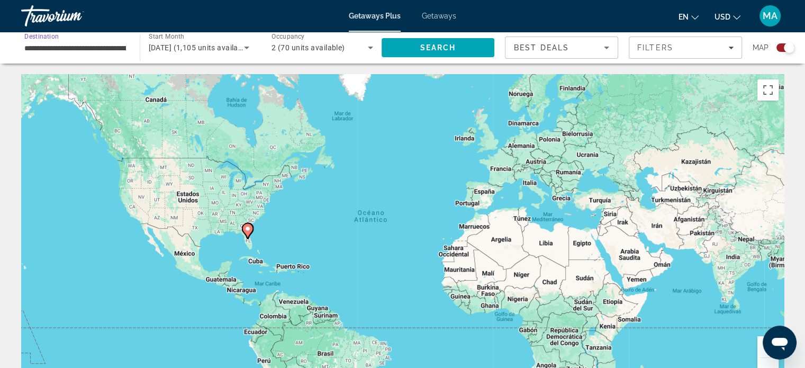
click at [113, 46] on input "**********" at bounding box center [75, 48] width 102 height 13
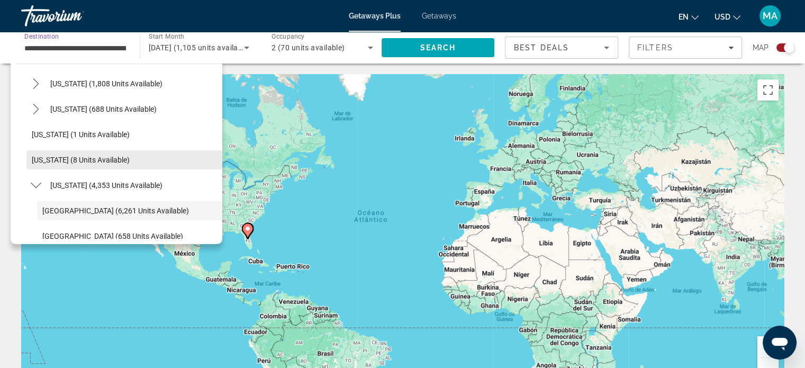
scroll to position [59, 0]
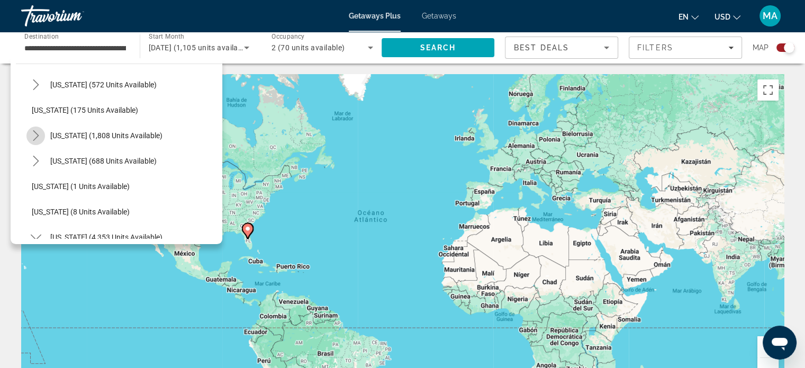
click at [36, 135] on icon "Toggle California (1,808 units available) submenu" at bounding box center [36, 135] width 11 height 11
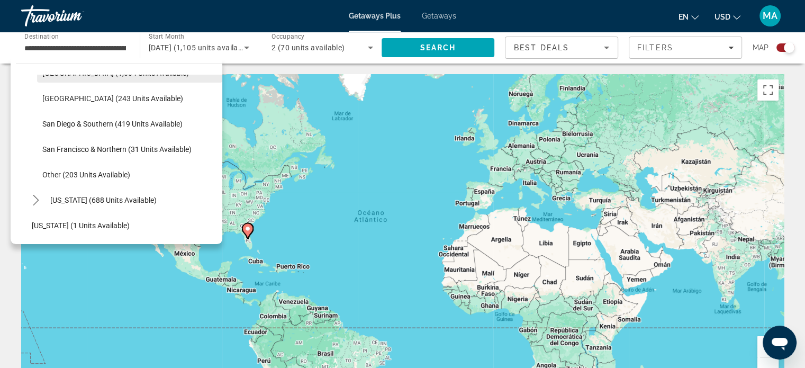
scroll to position [165, 0]
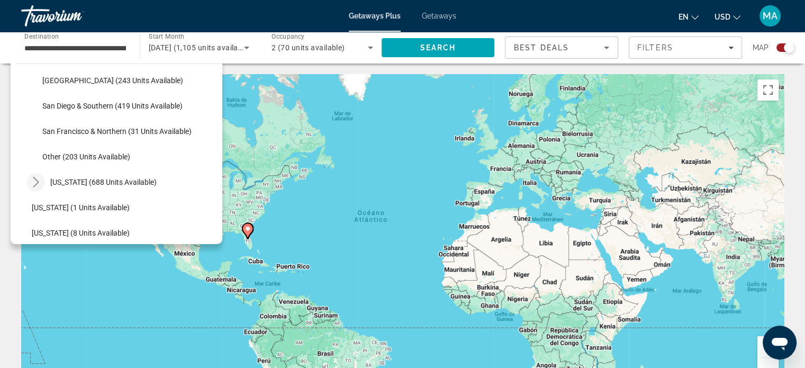
click at [35, 178] on icon "Toggle Colorado (688 units available) submenu" at bounding box center [36, 182] width 6 height 11
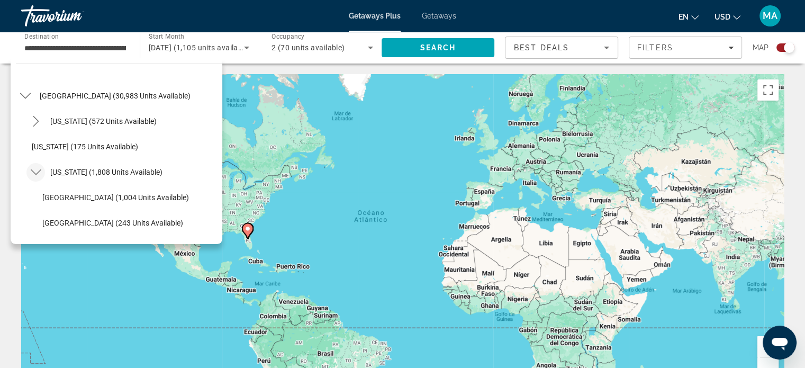
scroll to position [6, 0]
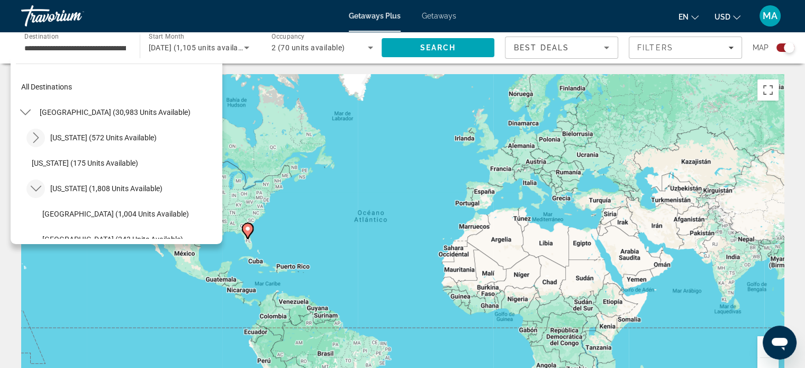
click at [37, 137] on icon "Toggle Arizona (572 units available) submenu" at bounding box center [36, 137] width 11 height 11
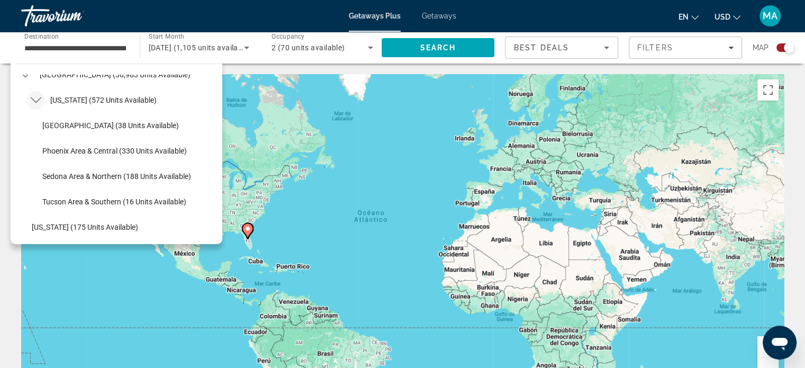
scroll to position [59, 0]
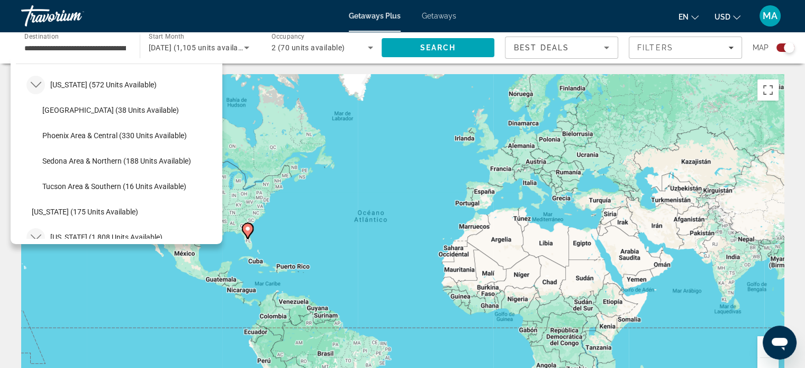
click at [38, 86] on icon "Toggle Arizona (572 units available) submenu" at bounding box center [36, 84] width 11 height 11
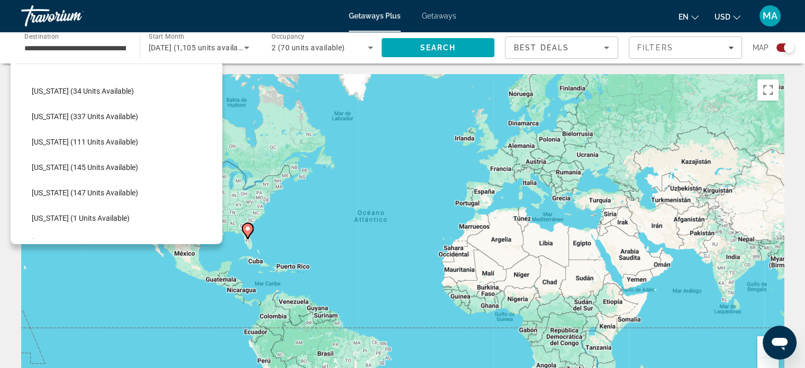
scroll to position [588, 0]
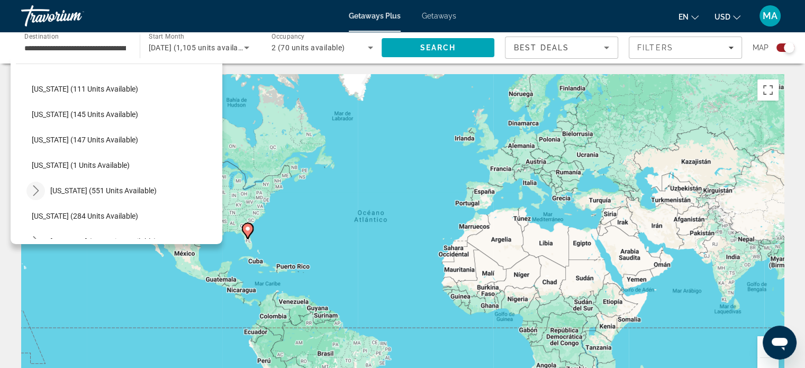
click at [37, 188] on icon "Toggle Maine (551 units available) submenu" at bounding box center [36, 190] width 11 height 11
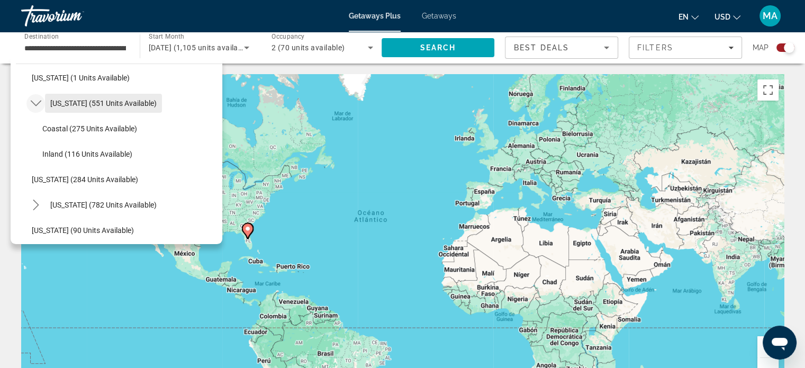
scroll to position [694, 0]
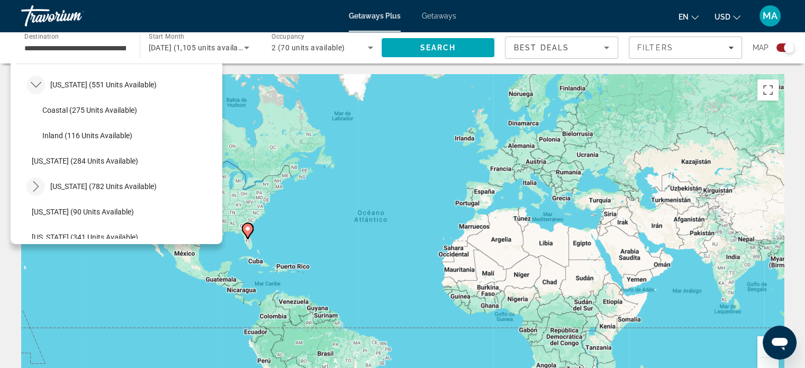
click at [36, 188] on icon "Toggle Massachusetts (782 units available) submenu" at bounding box center [36, 186] width 11 height 11
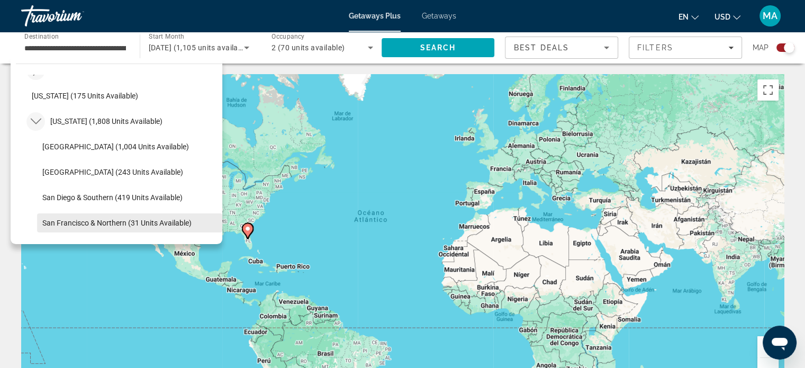
scroll to position [59, 0]
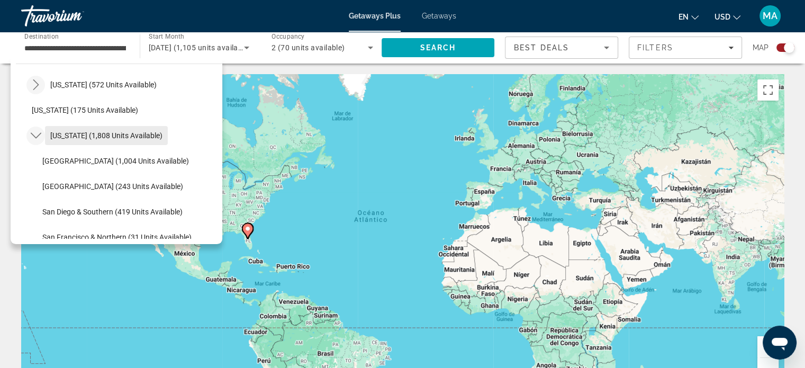
click at [71, 136] on span "[US_STATE] (1,808 units available)" at bounding box center [106, 135] width 112 height 8
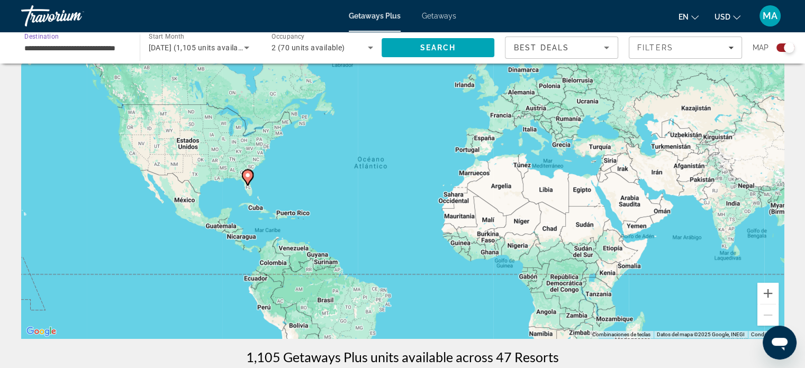
scroll to position [53, 0]
click at [432, 45] on span "Search" at bounding box center [438, 47] width 36 height 8
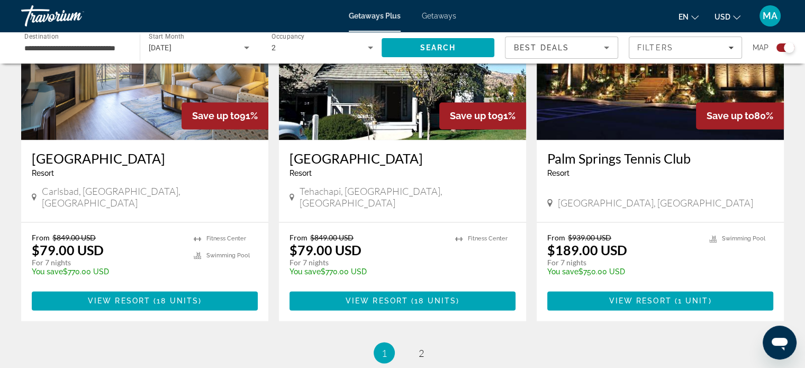
scroll to position [1693, 0]
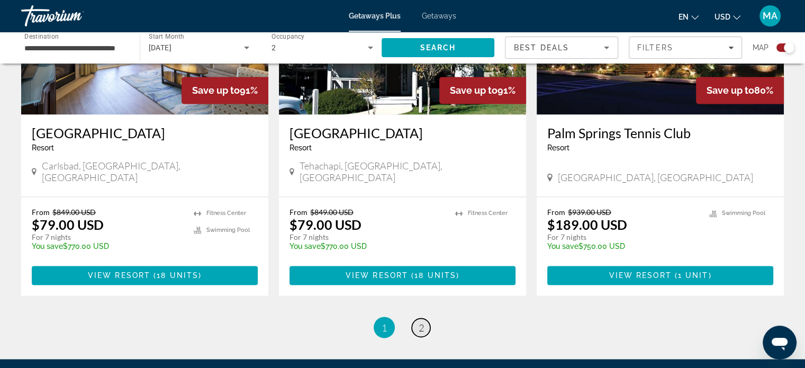
click at [419, 321] on span "2" at bounding box center [421, 327] width 5 height 12
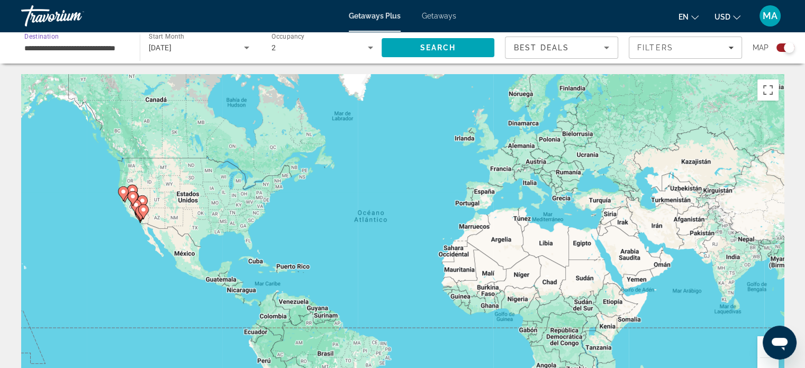
click at [68, 48] on input "**********" at bounding box center [75, 48] width 102 height 13
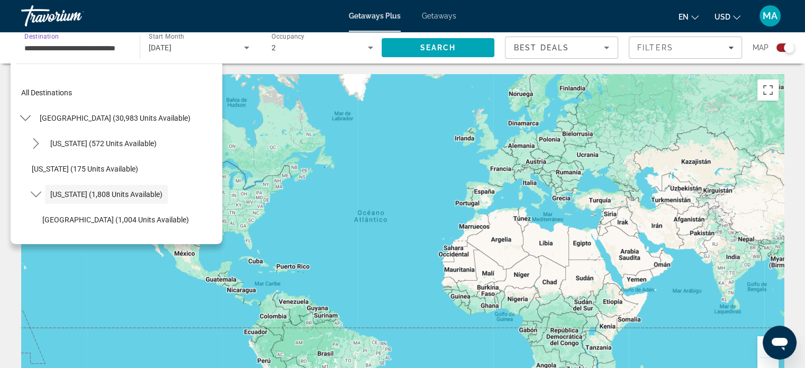
scroll to position [38, 0]
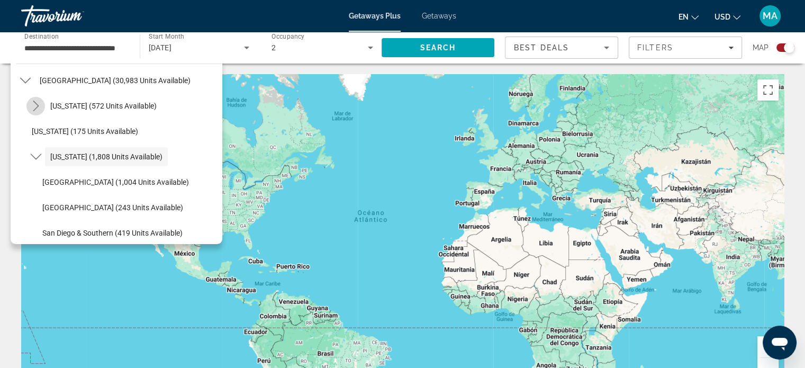
click at [36, 105] on icon "Toggle Arizona (572 units available) submenu" at bounding box center [36, 106] width 11 height 11
click at [33, 107] on icon "Toggle Arizona (572 units available) submenu" at bounding box center [36, 106] width 11 height 11
click at [35, 160] on icon "Toggle California (1,808 units available) submenu" at bounding box center [36, 156] width 11 height 11
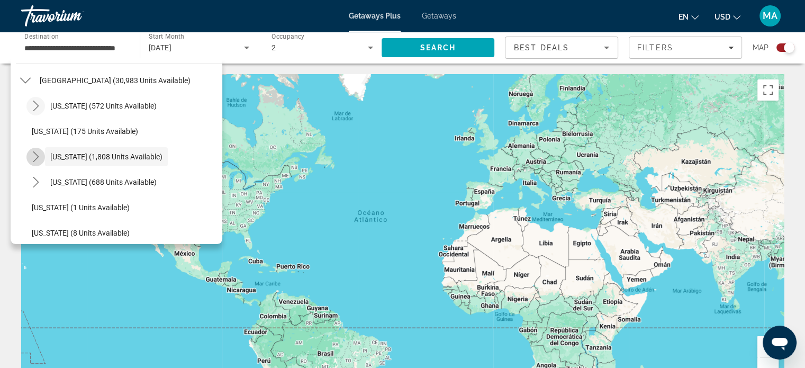
click at [35, 160] on icon "Toggle California (1,808 units available) submenu" at bounding box center [36, 156] width 11 height 11
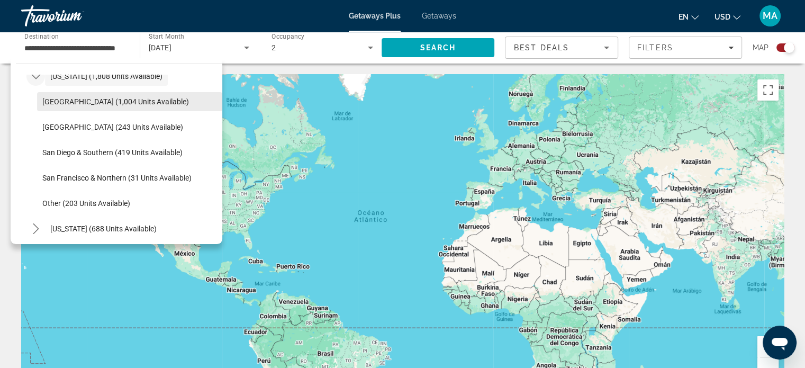
scroll to position [143, 0]
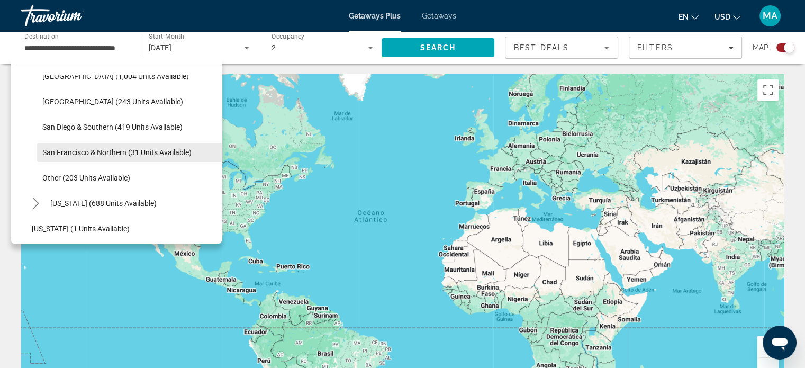
click at [63, 149] on span "San Francisco & Northern (31 units available)" at bounding box center [116, 152] width 149 height 8
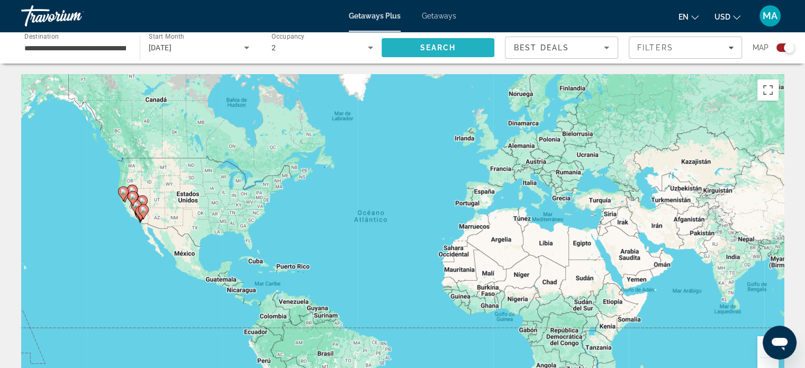
click at [427, 47] on span "Search" at bounding box center [438, 47] width 36 height 8
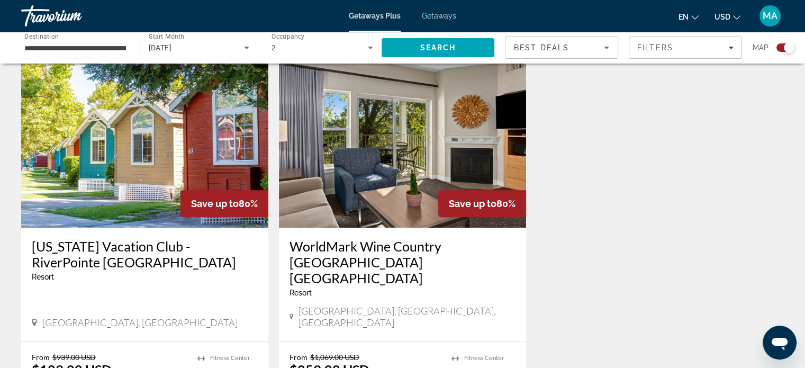
scroll to position [317, 0]
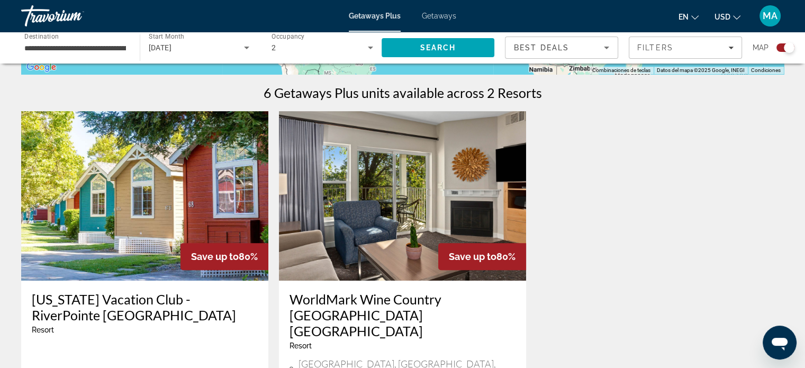
click at [99, 50] on input "**********" at bounding box center [75, 48] width 102 height 13
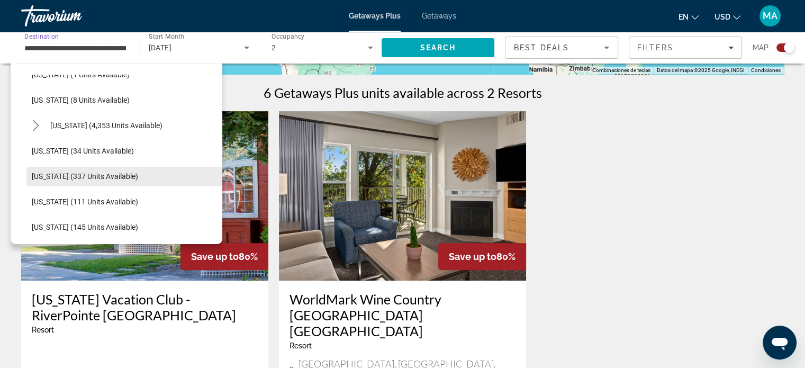
scroll to position [298, 0]
click at [40, 124] on icon "Toggle Florida (4,353 units available) submenu" at bounding box center [36, 125] width 11 height 11
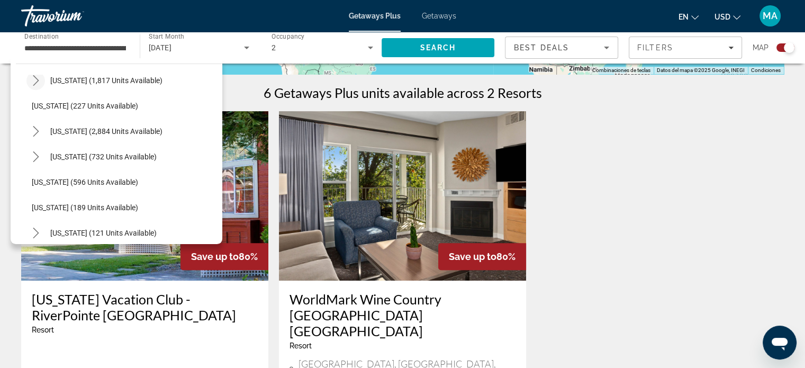
scroll to position [827, 0]
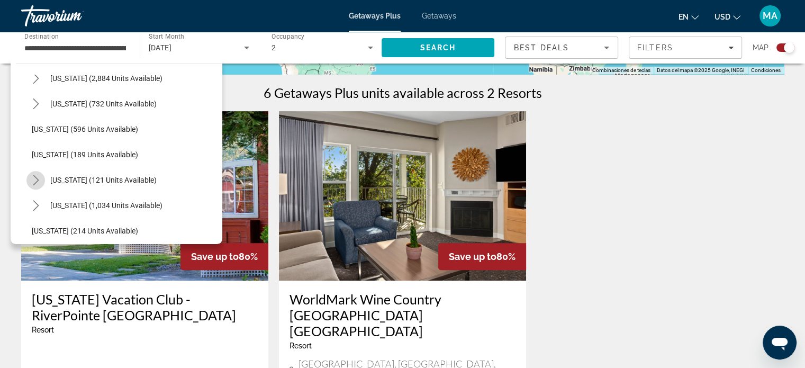
click at [35, 179] on icon "Toggle New York (121 units available) submenu" at bounding box center [36, 180] width 11 height 11
click at [92, 179] on span "[US_STATE] (121 units available)" at bounding box center [103, 180] width 106 height 8
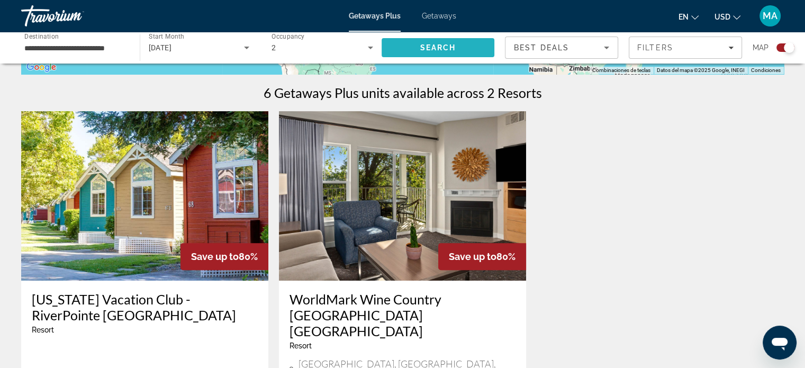
click at [427, 47] on span "Search" at bounding box center [438, 47] width 36 height 8
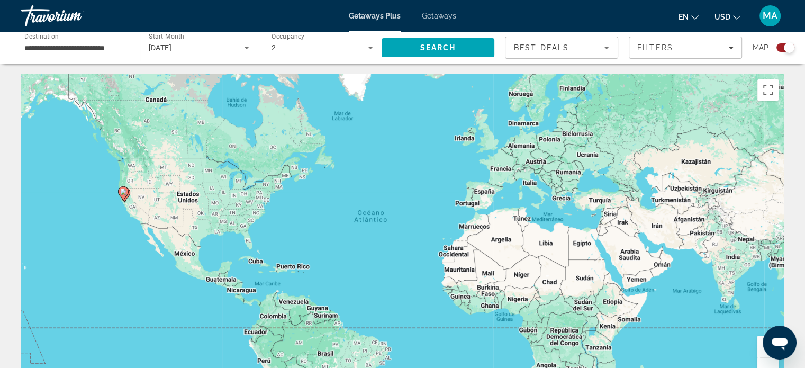
click at [85, 43] on input "**********" at bounding box center [75, 48] width 102 height 13
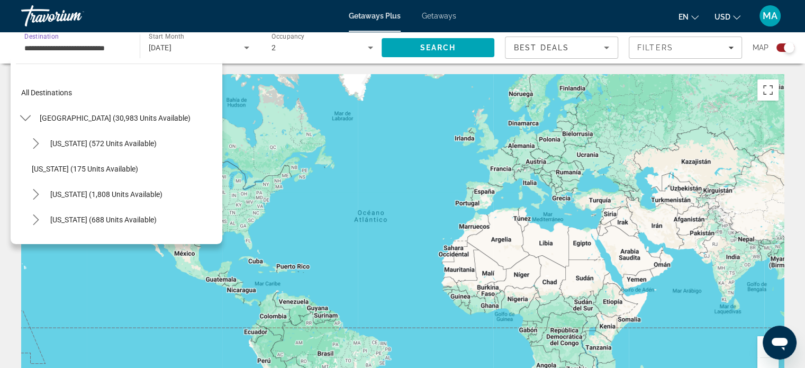
scroll to position [596, 0]
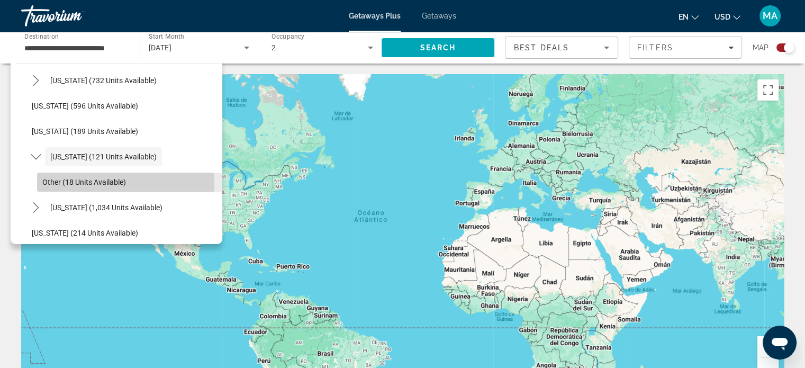
click at [76, 182] on span "Other (18 units available)" at bounding box center [84, 182] width 84 height 8
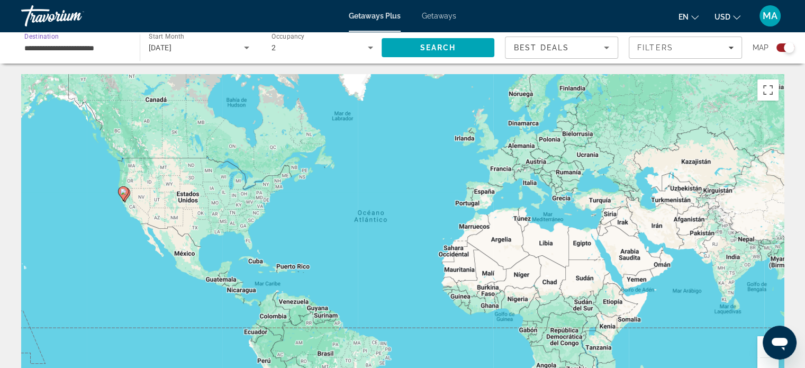
click at [97, 52] on input "**********" at bounding box center [75, 48] width 102 height 13
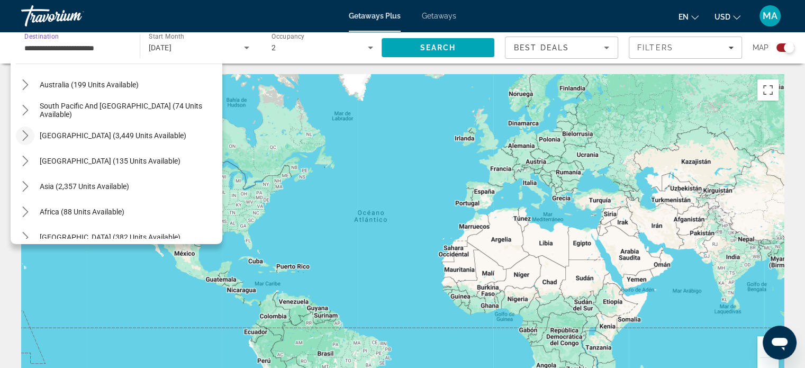
click at [21, 129] on mat-icon "Toggle South America (3,449 units available) submenu" at bounding box center [25, 135] width 19 height 19
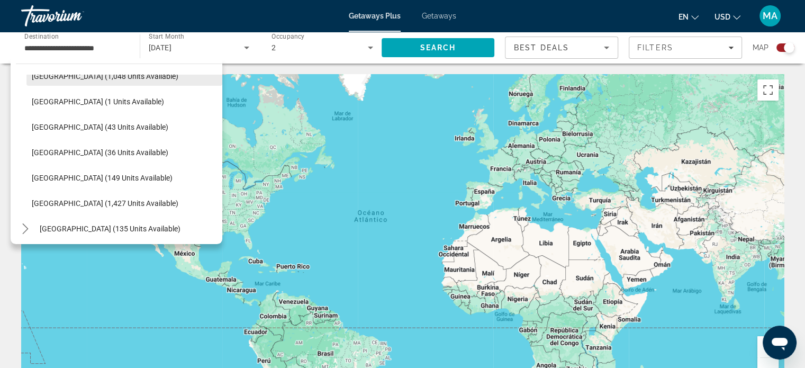
scroll to position [1305, 0]
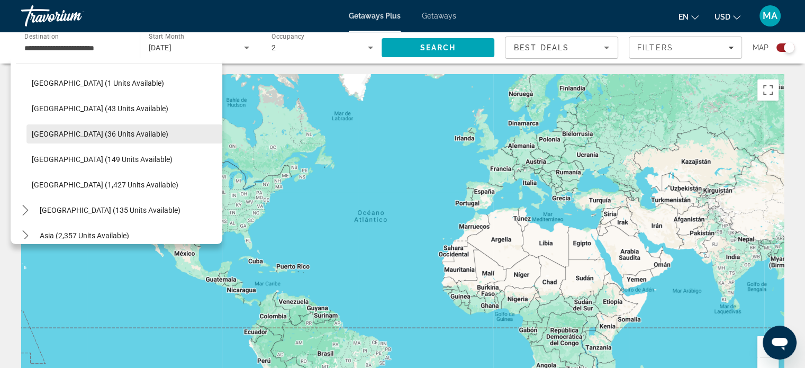
click at [62, 136] on span "[GEOGRAPHIC_DATA] (36 units available)" at bounding box center [100, 134] width 137 height 8
type input "**********"
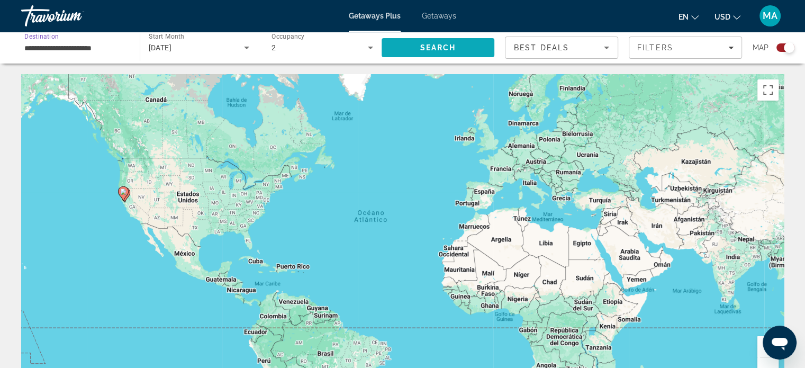
click at [434, 49] on span "Search" at bounding box center [438, 47] width 36 height 8
click at [415, 50] on span "Search" at bounding box center [438, 47] width 113 height 25
click at [96, 47] on input "**********" at bounding box center [75, 48] width 102 height 13
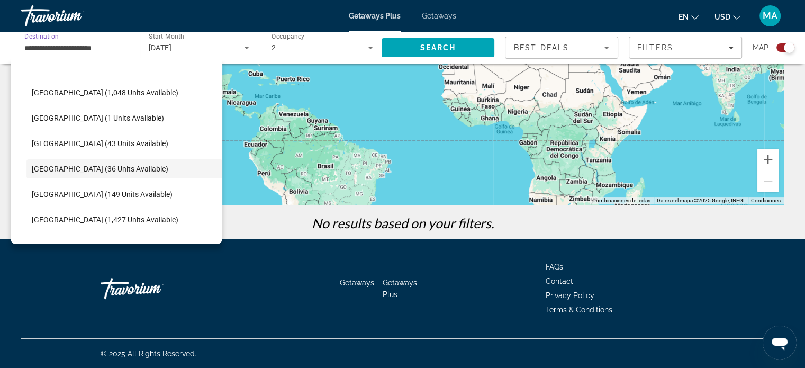
scroll to position [269, 0]
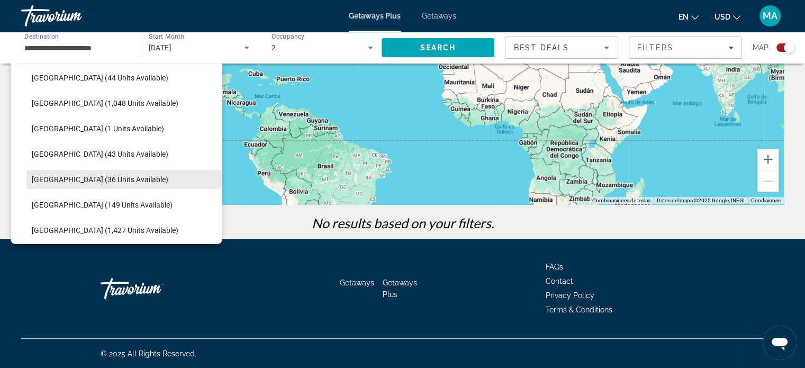
click at [67, 179] on span "[GEOGRAPHIC_DATA] (36 units available)" at bounding box center [100, 179] width 137 height 8
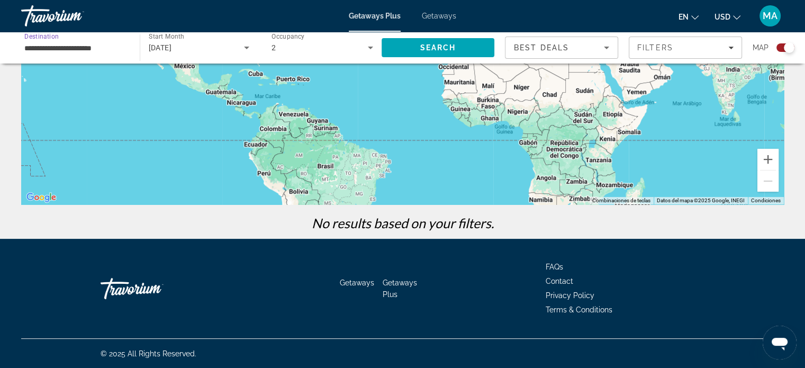
click at [180, 40] on div "[DATE]" at bounding box center [199, 48] width 101 height 30
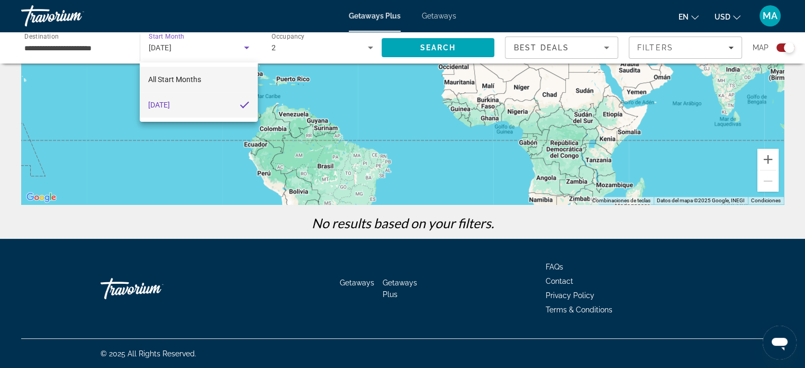
click at [202, 75] on mat-option "All Start Months" at bounding box center [199, 79] width 118 height 25
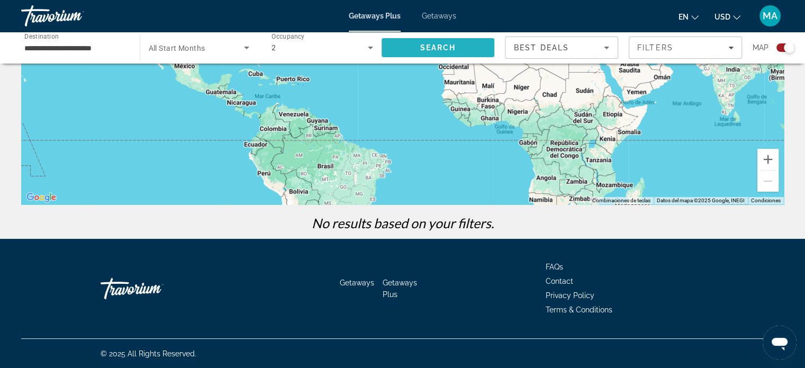
click at [445, 48] on span "Search" at bounding box center [438, 47] width 36 height 8
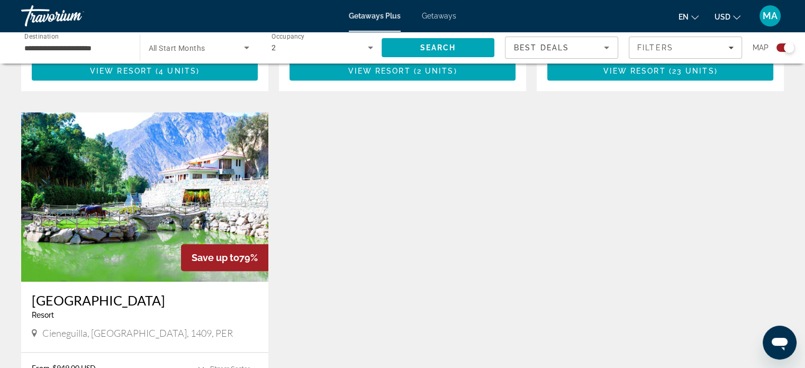
scroll to position [741, 0]
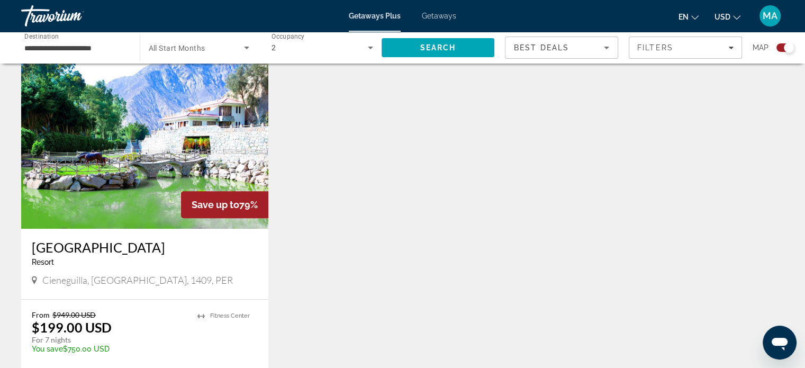
click at [137, 114] on img "Main content" at bounding box center [144, 143] width 247 height 169
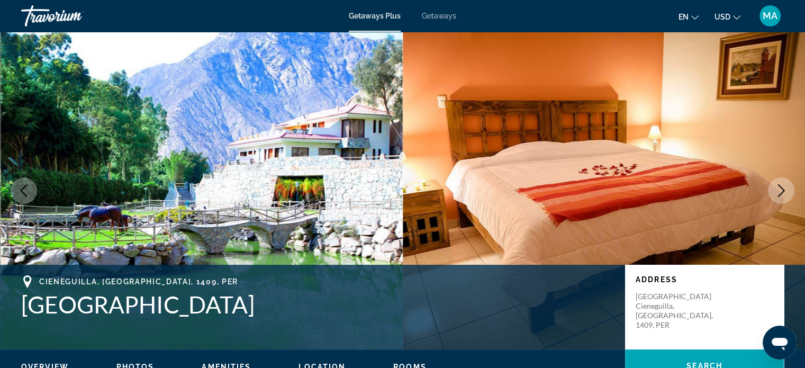
click at [196, 112] on img "Main content" at bounding box center [202, 190] width 403 height 317
click at [781, 190] on icon "Next image" at bounding box center [781, 190] width 13 height 13
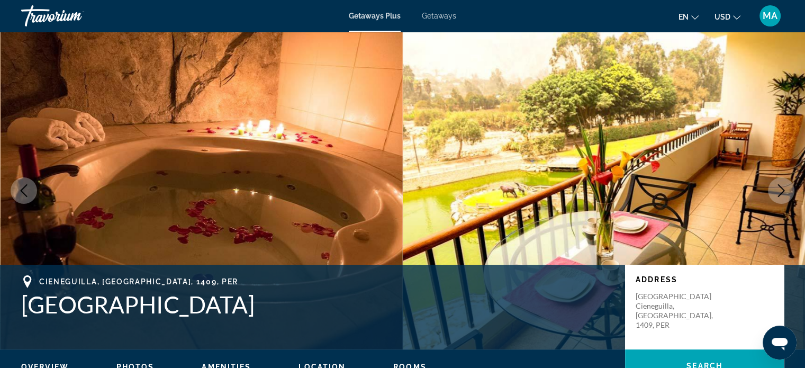
click at [781, 190] on icon "Next image" at bounding box center [781, 190] width 13 height 13
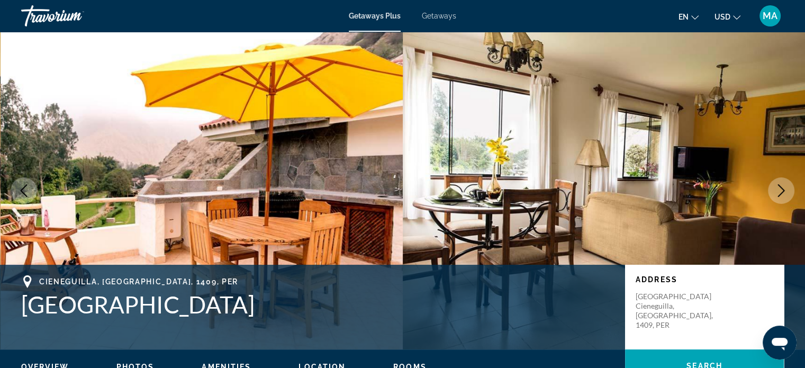
click at [781, 190] on icon "Next image" at bounding box center [781, 190] width 13 height 13
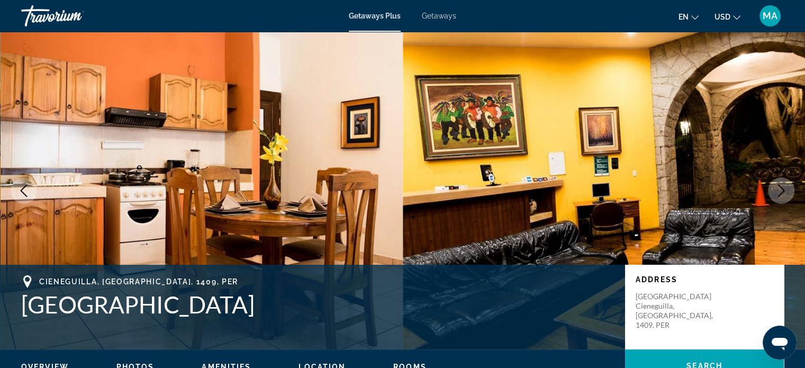
click at [781, 190] on icon "Next image" at bounding box center [781, 190] width 13 height 13
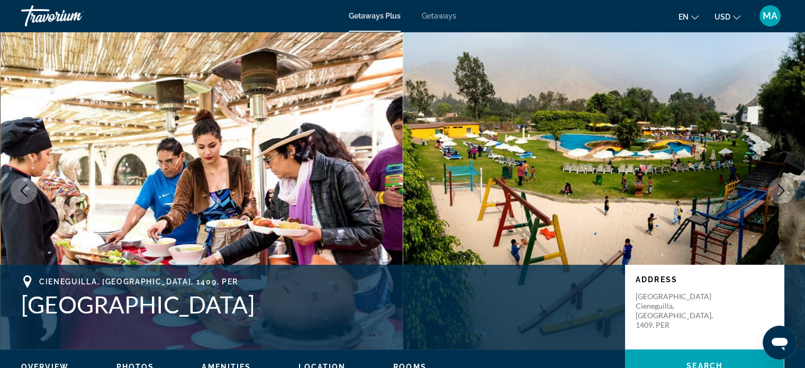
click at [777, 189] on icon "Next image" at bounding box center [781, 190] width 13 height 13
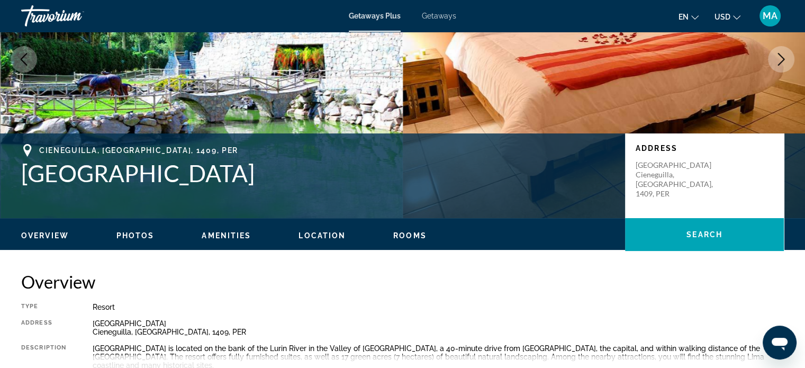
scroll to position [106, 0]
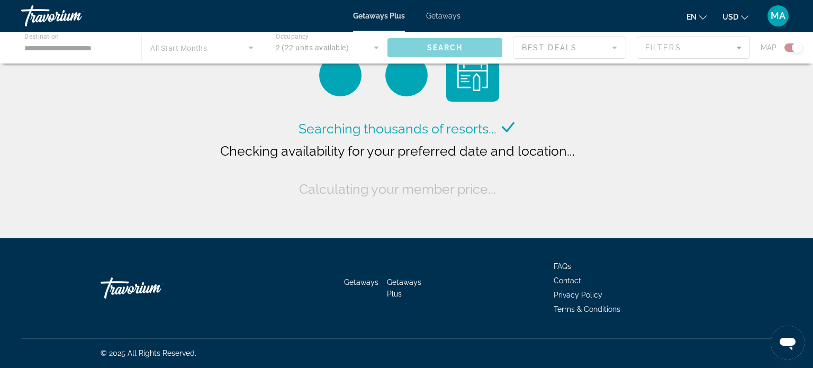
click at [95, 41] on div "Main content" at bounding box center [406, 48] width 813 height 32
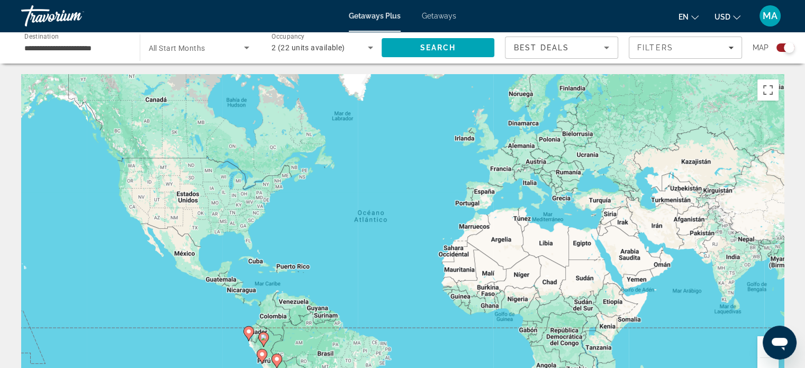
click at [104, 49] on input "**********" at bounding box center [75, 48] width 102 height 13
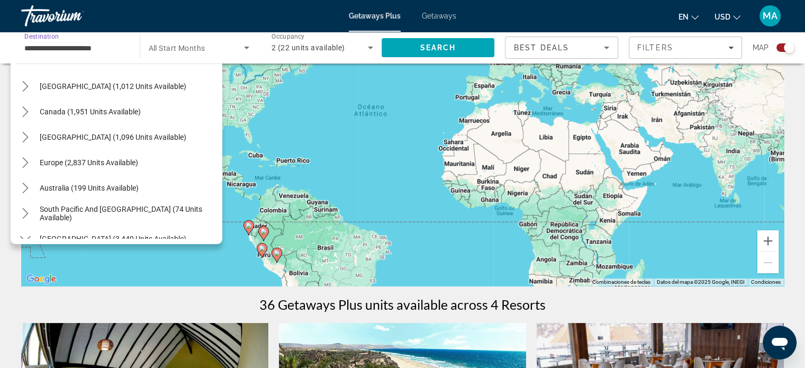
scroll to position [4, 0]
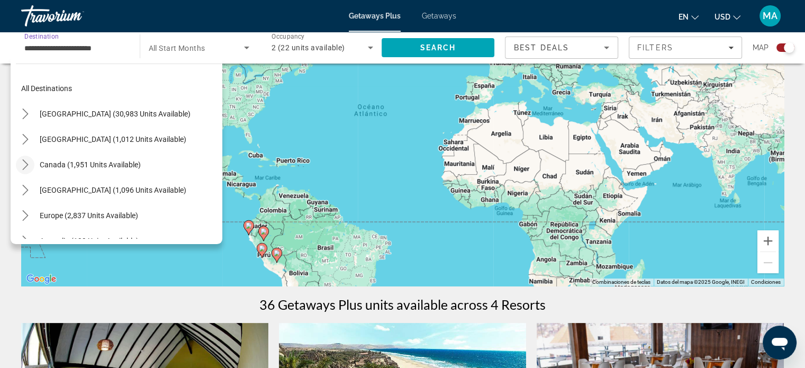
click at [25, 162] on icon "Toggle Canada (1,951 units available) submenu" at bounding box center [25, 164] width 6 height 11
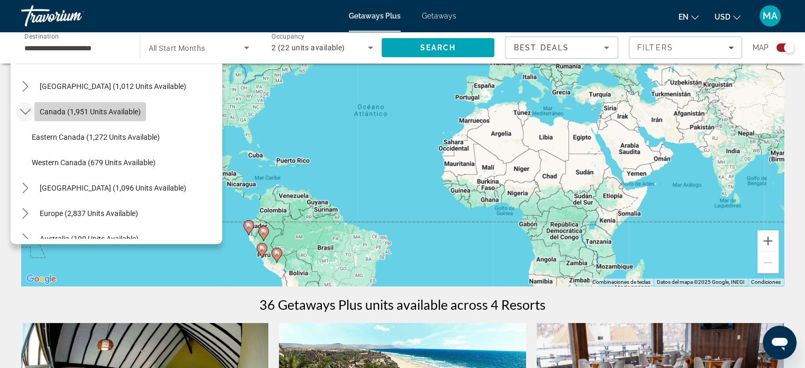
click at [113, 113] on span "Canada (1,951 units available)" at bounding box center [90, 111] width 101 height 8
type input "**********"
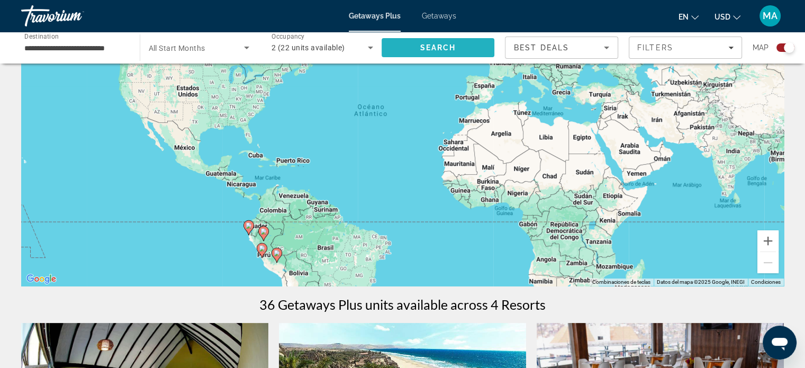
click at [464, 48] on span "Search" at bounding box center [438, 47] width 113 height 25
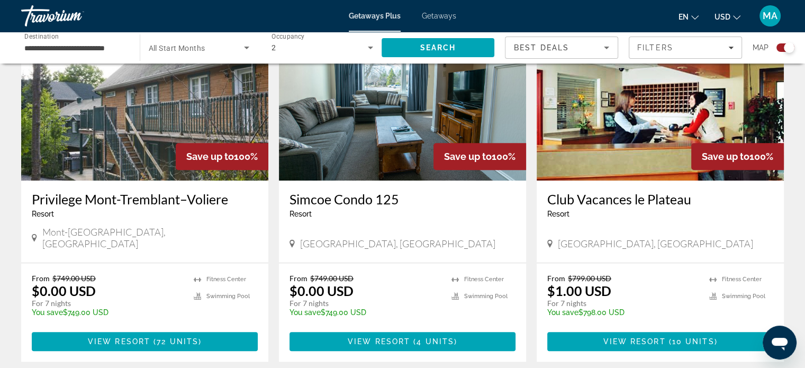
scroll to position [794, 0]
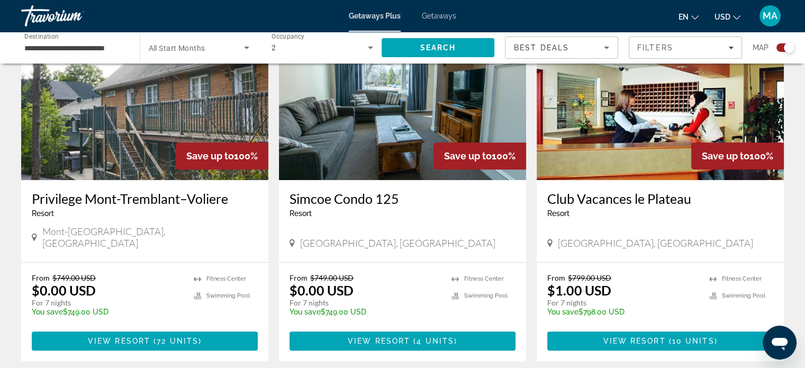
click at [576, 138] on img "Main content" at bounding box center [660, 95] width 247 height 169
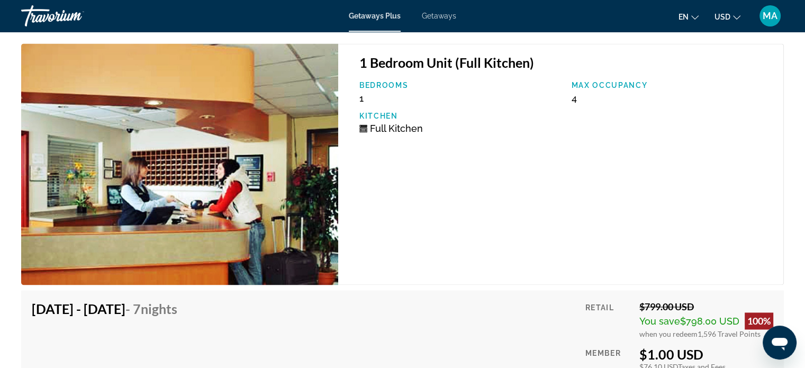
scroll to position [1587, 0]
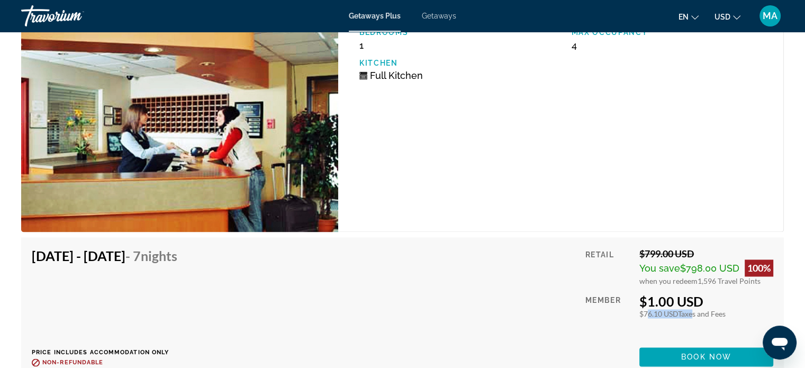
drag, startPoint x: 643, startPoint y: 300, endPoint x: 693, endPoint y: 300, distance: 49.7
click at [693, 309] on div "$76.10 USD Taxes and Fees" at bounding box center [706, 313] width 134 height 9
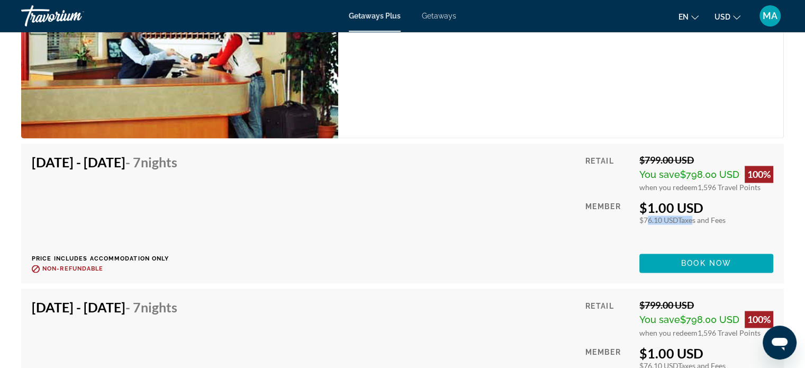
scroll to position [1693, 0]
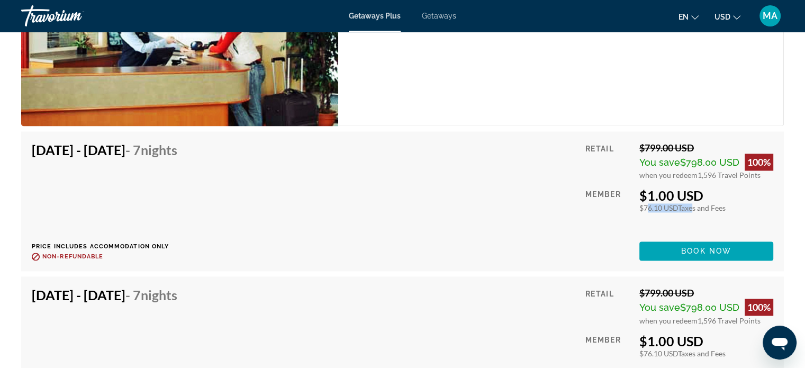
drag, startPoint x: 46, startPoint y: 144, endPoint x: 157, endPoint y: 146, distance: 111.1
click at [157, 146] on h4 "[DATE] - [DATE] - 7 Nights" at bounding box center [105, 150] width 146 height 16
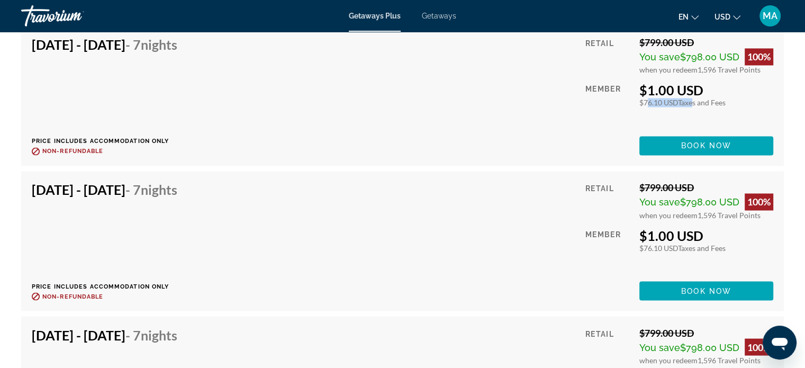
scroll to position [1799, 0]
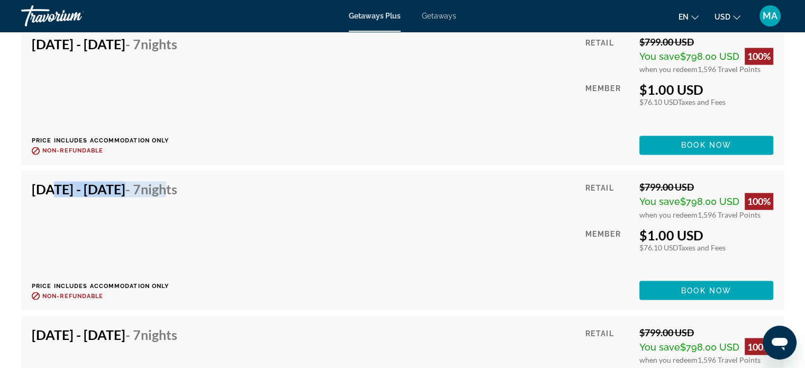
drag, startPoint x: 48, startPoint y: 176, endPoint x: 234, endPoint y: 169, distance: 186.4
click at [234, 170] on div "[DATE] - [DATE] - 7 Nights Price includes accommodation only Refundable until :…" at bounding box center [402, 240] width 763 height 140
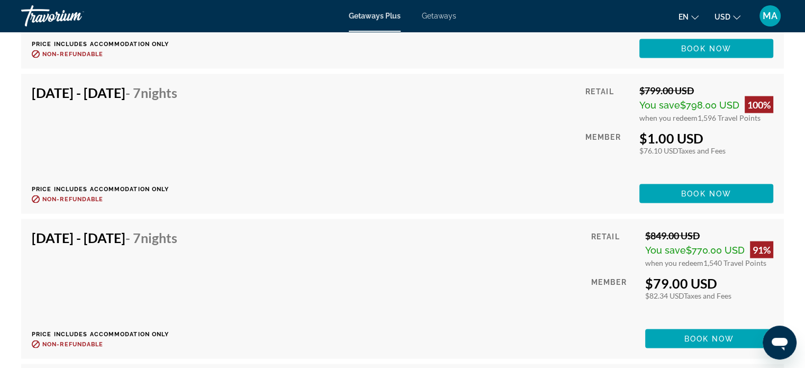
scroll to position [2064, 0]
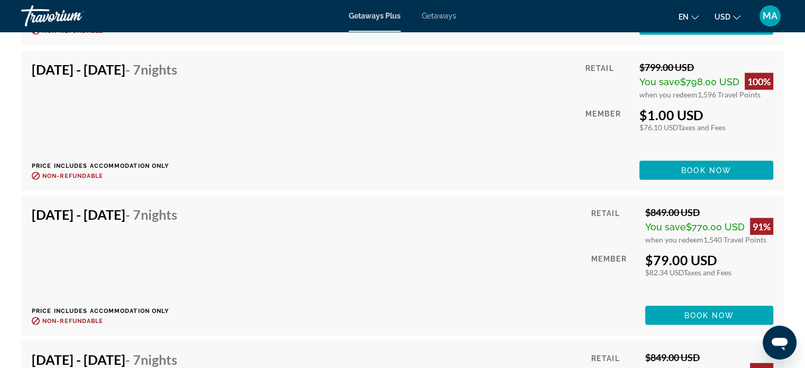
drag, startPoint x: 30, startPoint y: 209, endPoint x: 147, endPoint y: 202, distance: 117.2
click at [147, 202] on div "[DATE] - [DATE] - 7 Nights Price includes accommodation only Refundable until :…" at bounding box center [402, 266] width 763 height 140
drag, startPoint x: 647, startPoint y: 258, endPoint x: 665, endPoint y: 258, distance: 18.5
click at [669, 257] on div "$79.00 USD $82.34 USD Taxes and Fees You earn 0 Travel Points" at bounding box center [709, 264] width 128 height 25
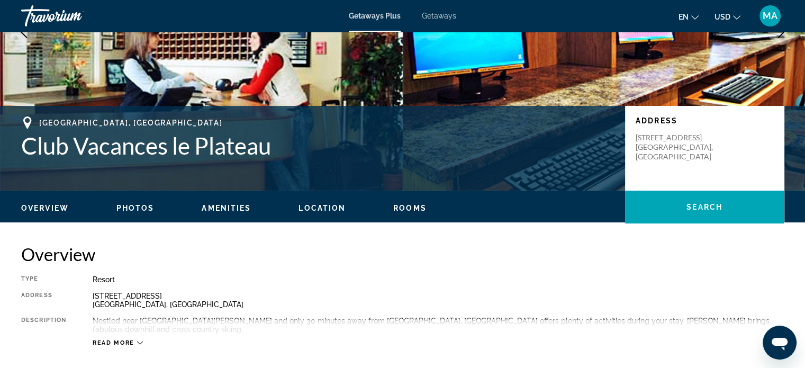
scroll to position [0, 0]
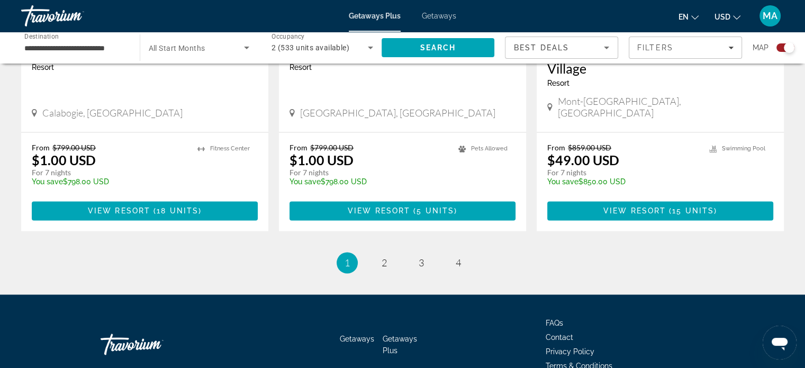
scroll to position [1693, 0]
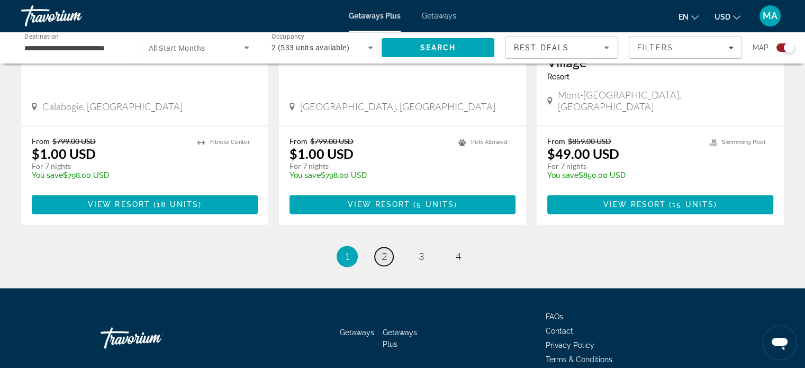
click at [377, 247] on link "page 2" at bounding box center [384, 256] width 19 height 19
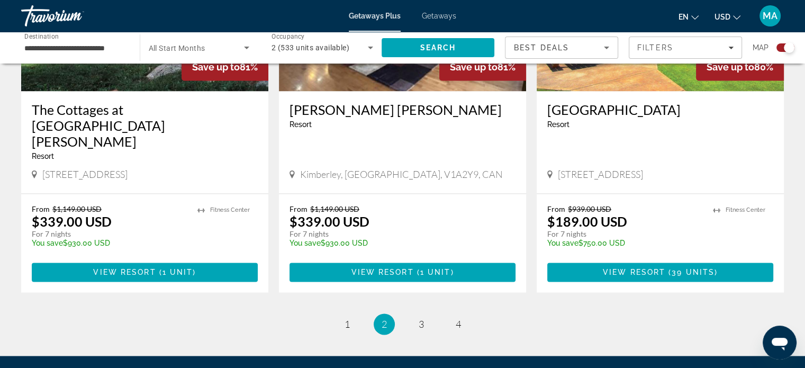
scroll to position [1640, 0]
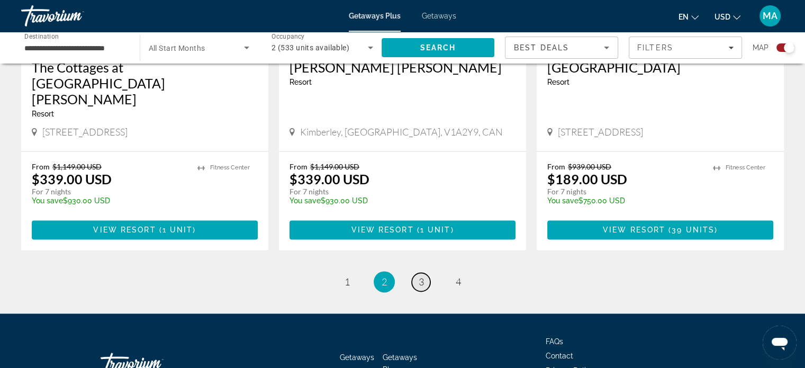
click at [423, 273] on link "page 3" at bounding box center [421, 282] width 19 height 19
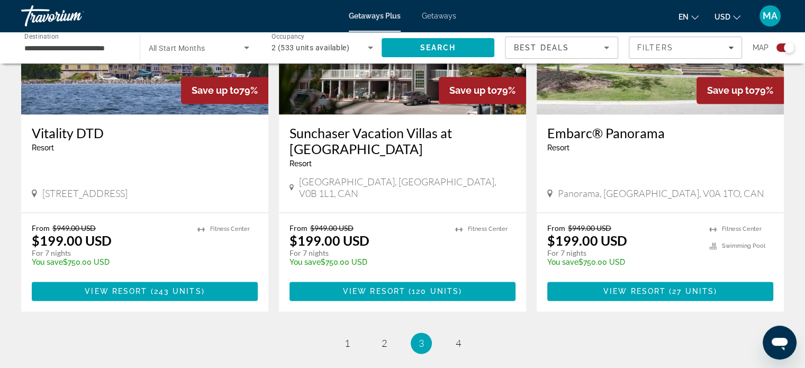
scroll to position [1693, 0]
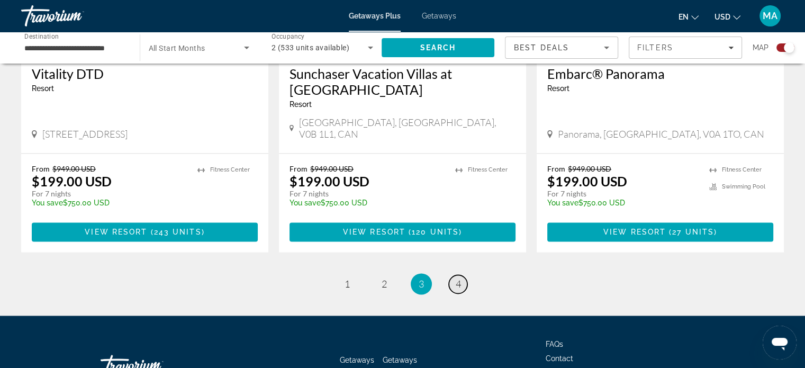
click at [461, 275] on link "page 4" at bounding box center [458, 284] width 19 height 19
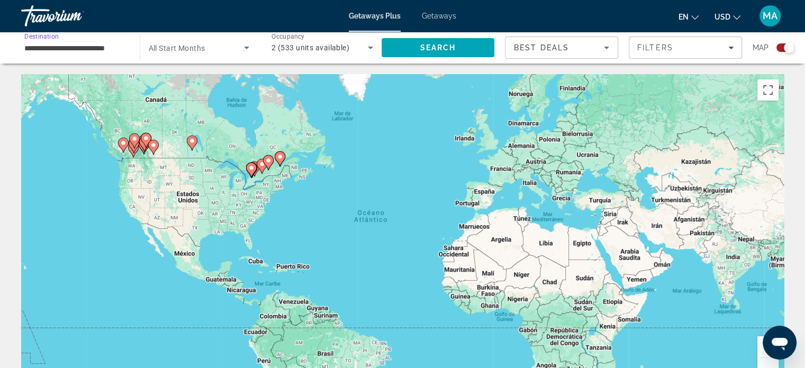
click at [77, 48] on input "**********" at bounding box center [75, 48] width 102 height 13
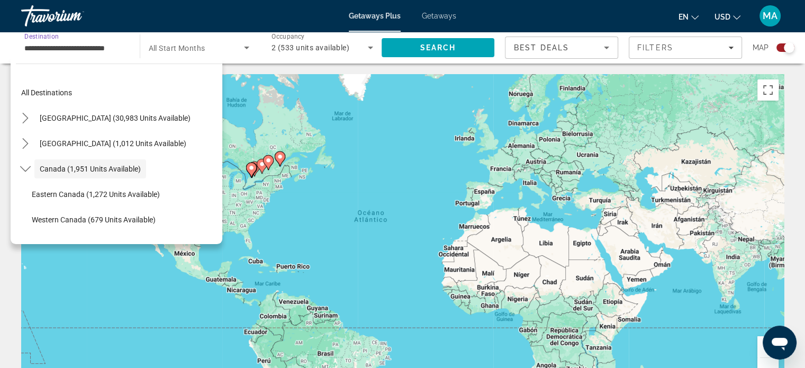
scroll to position [12, 0]
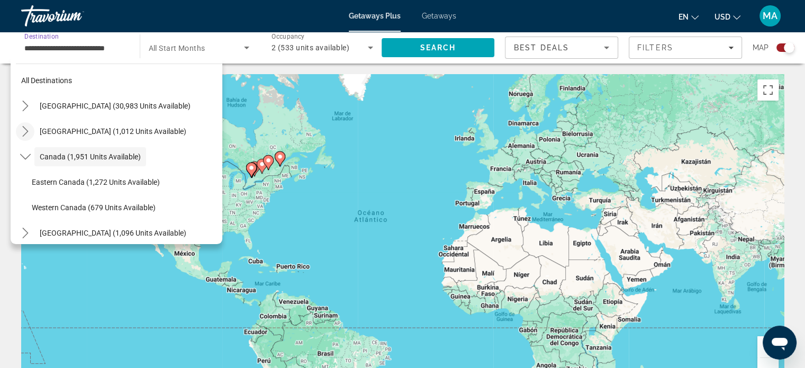
click at [21, 131] on icon "Toggle Mexico (1,012 units available) submenu" at bounding box center [25, 131] width 11 height 11
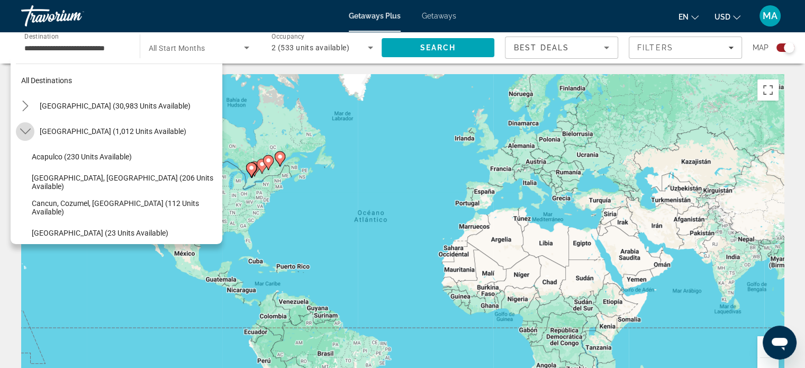
scroll to position [56, 0]
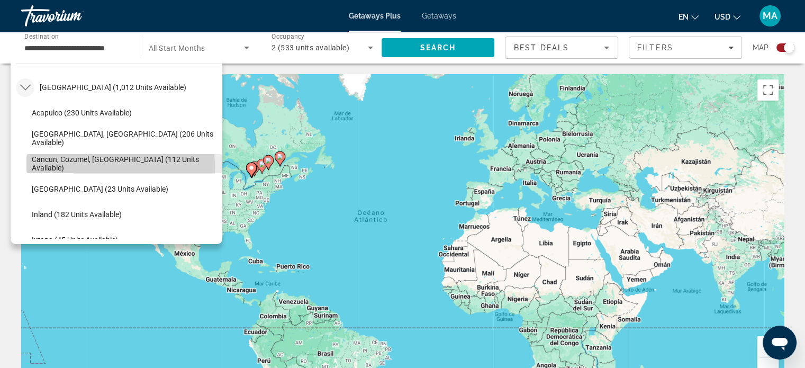
click at [77, 167] on span "Cancun, Cozumel, [GEOGRAPHIC_DATA] (112 units available)" at bounding box center [124, 163] width 185 height 17
type input "**********"
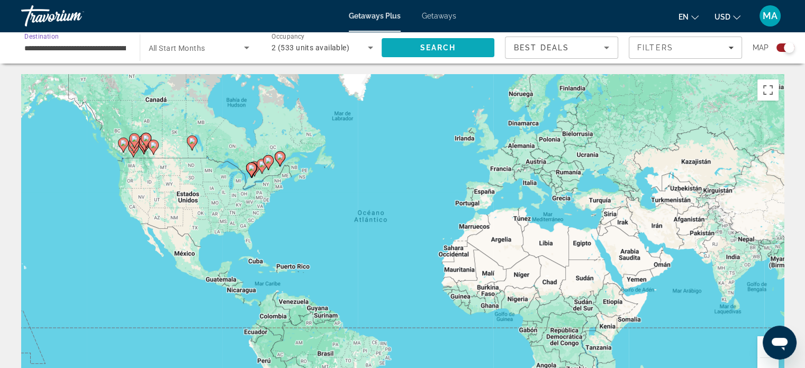
click at [415, 46] on span "Search" at bounding box center [438, 47] width 113 height 25
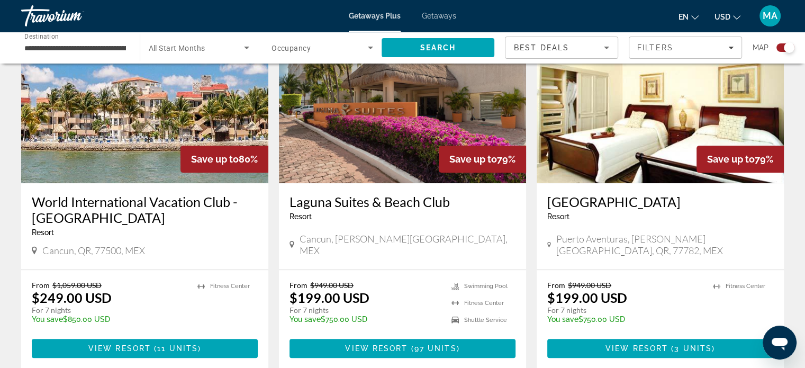
scroll to position [396, 0]
